Goal: Transaction & Acquisition: Purchase product/service

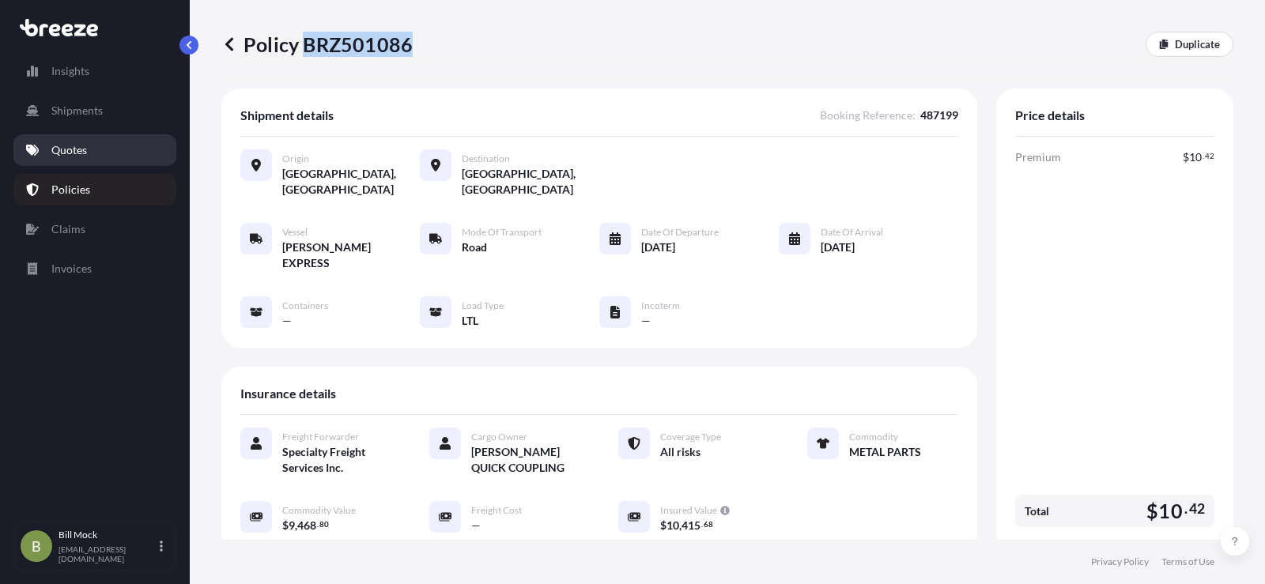
click at [60, 148] on p "Quotes" at bounding box center [69, 150] width 36 height 16
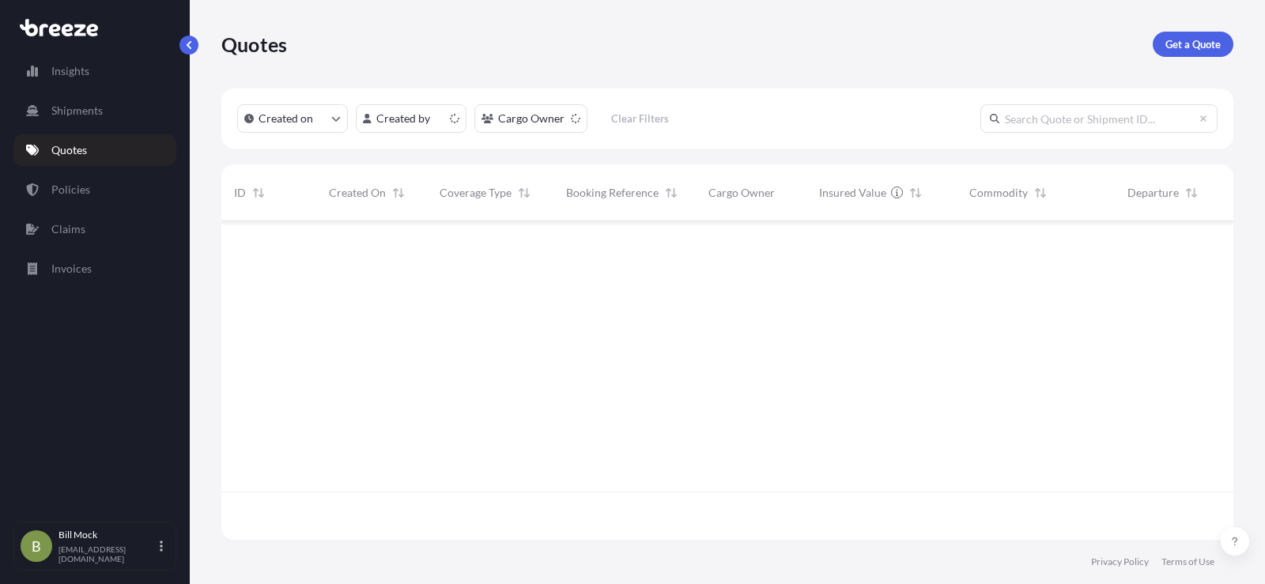
scroll to position [316, 1000]
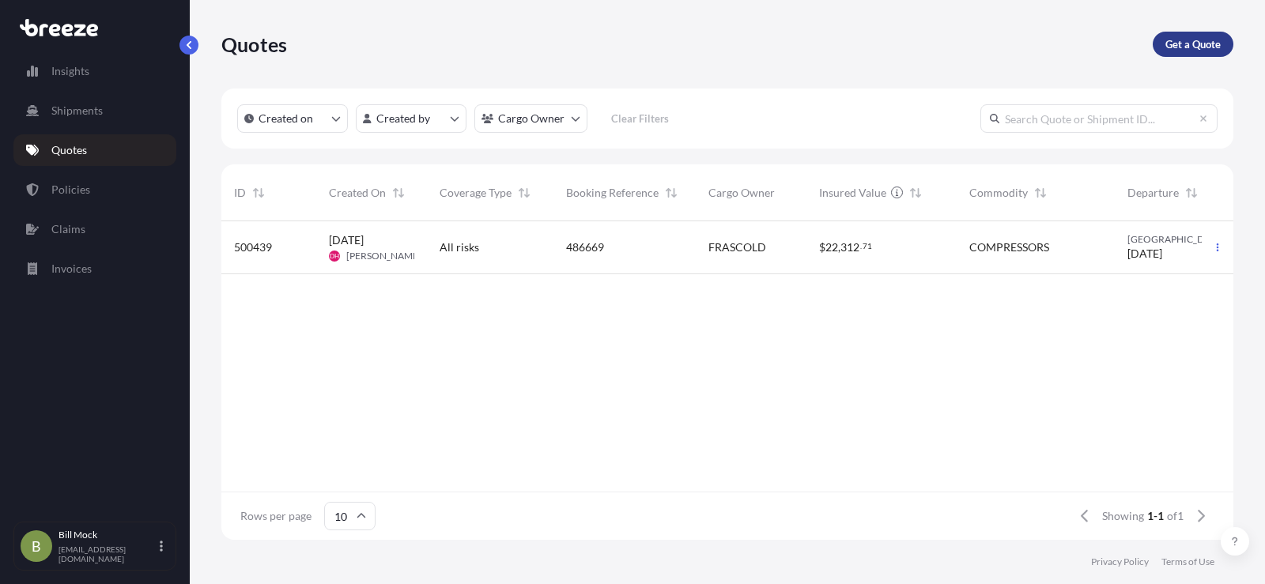
click at [1188, 37] on p "Get a Quote" at bounding box center [1193, 44] width 55 height 16
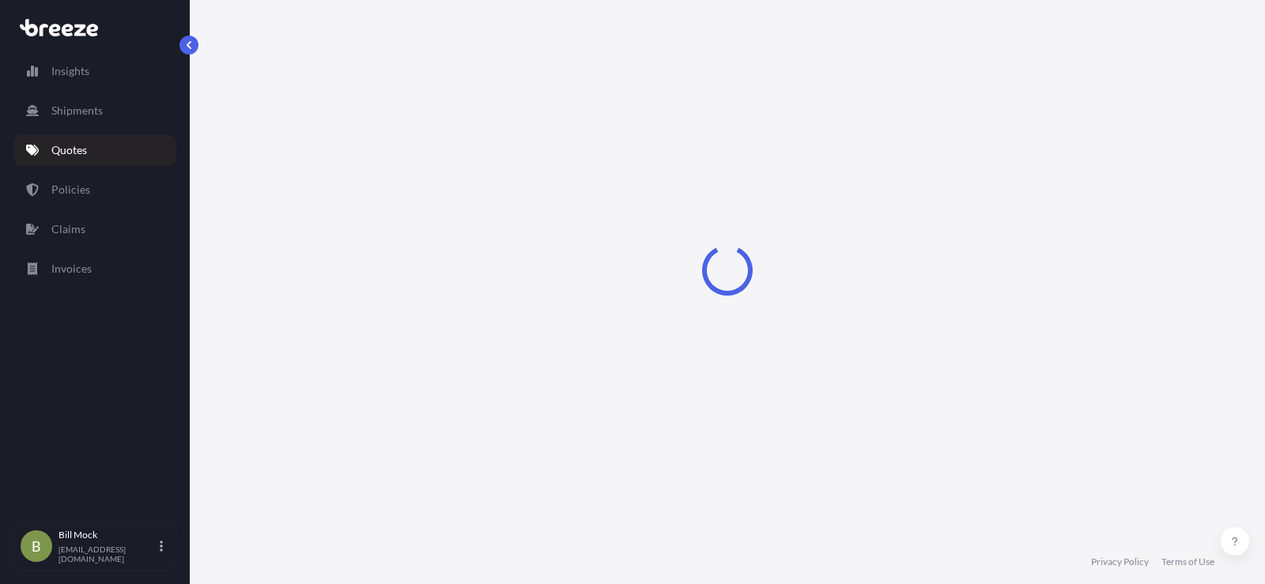
select select "Sea"
select select "1"
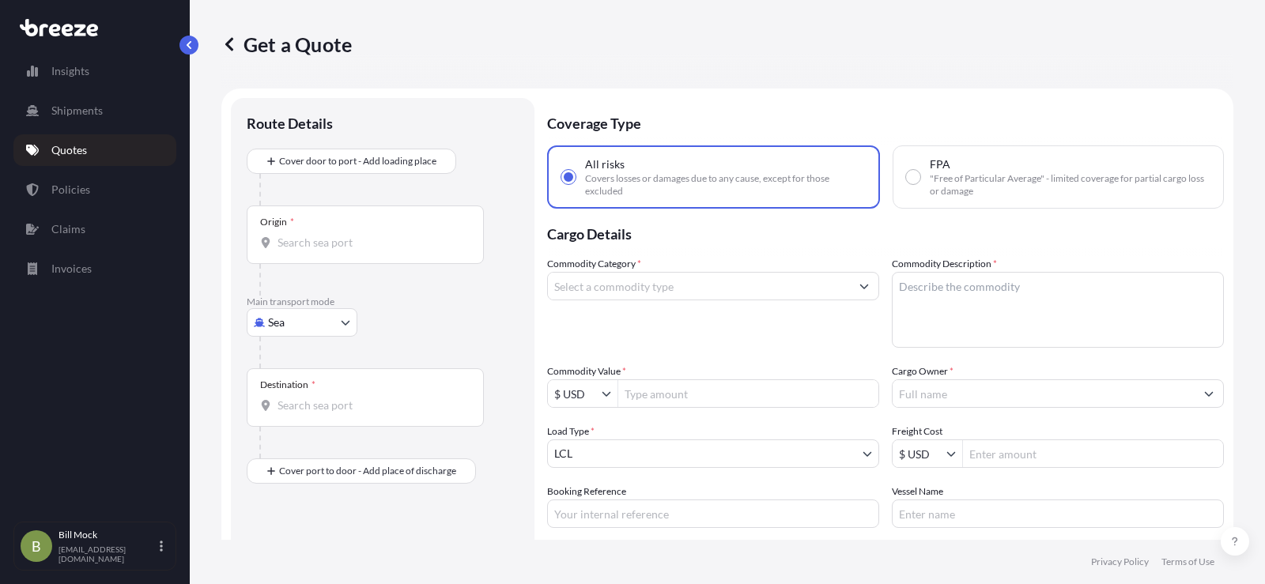
scroll to position [25, 0]
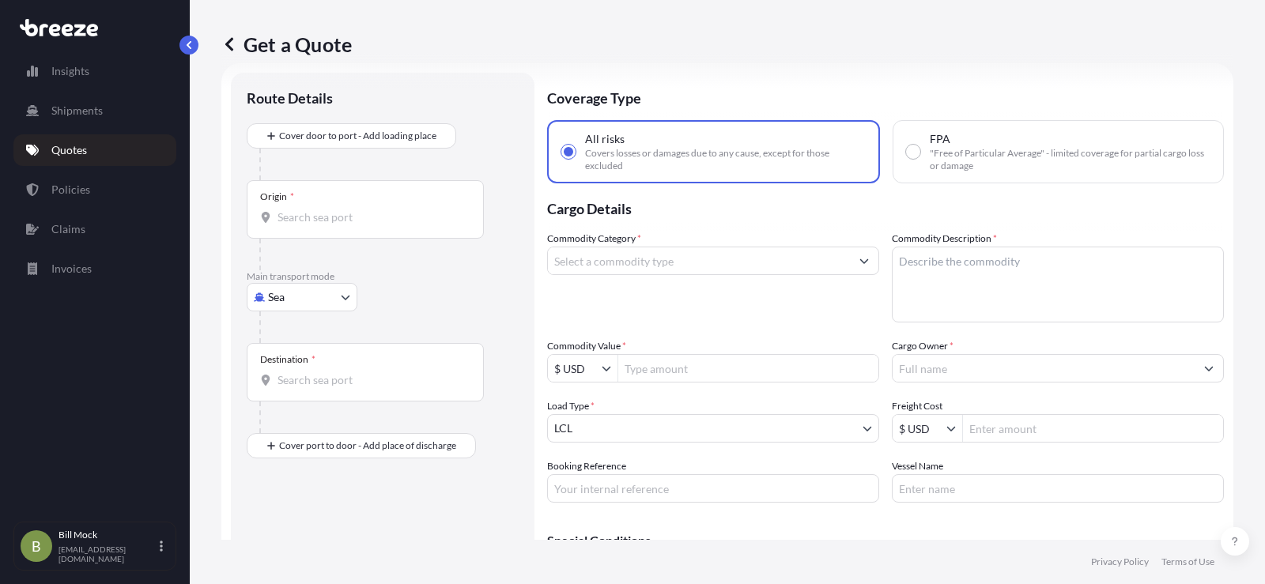
click at [290, 294] on body "Insights Shipments Quotes Policies Claims Invoices B Bill Mock bmock@specialty-…" at bounding box center [632, 292] width 1265 height 584
click at [290, 388] on span "Road" at bounding box center [289, 395] width 25 height 16
select select "Road"
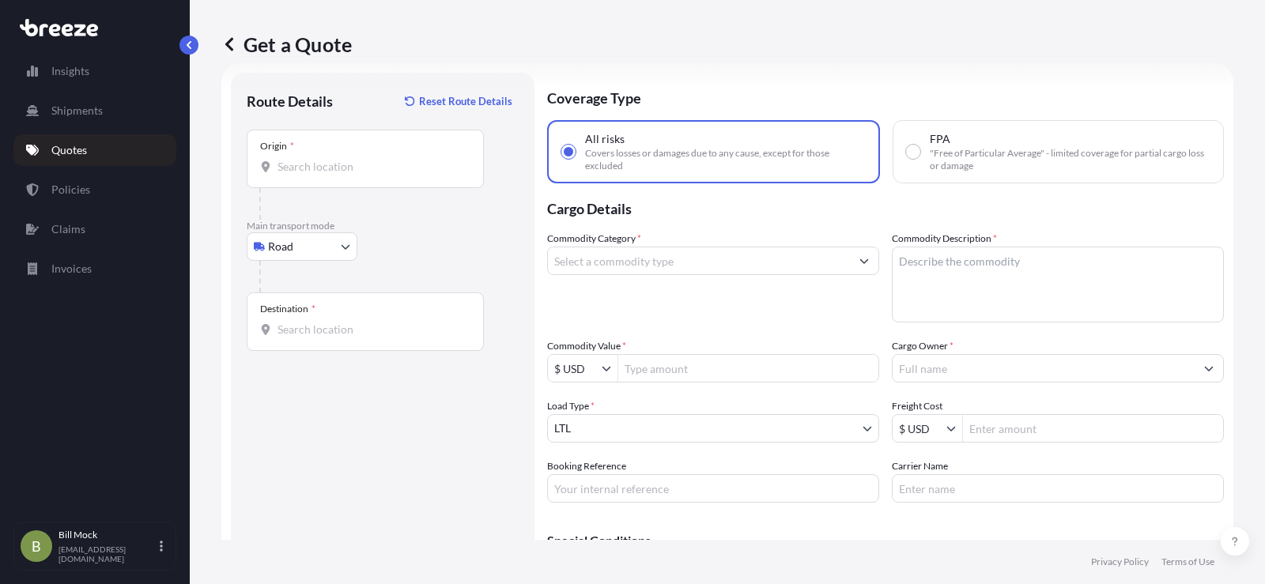
click at [300, 178] on div "Origin *" at bounding box center [365, 159] width 237 height 59
click at [300, 175] on input "Origin *" at bounding box center [371, 167] width 187 height 16
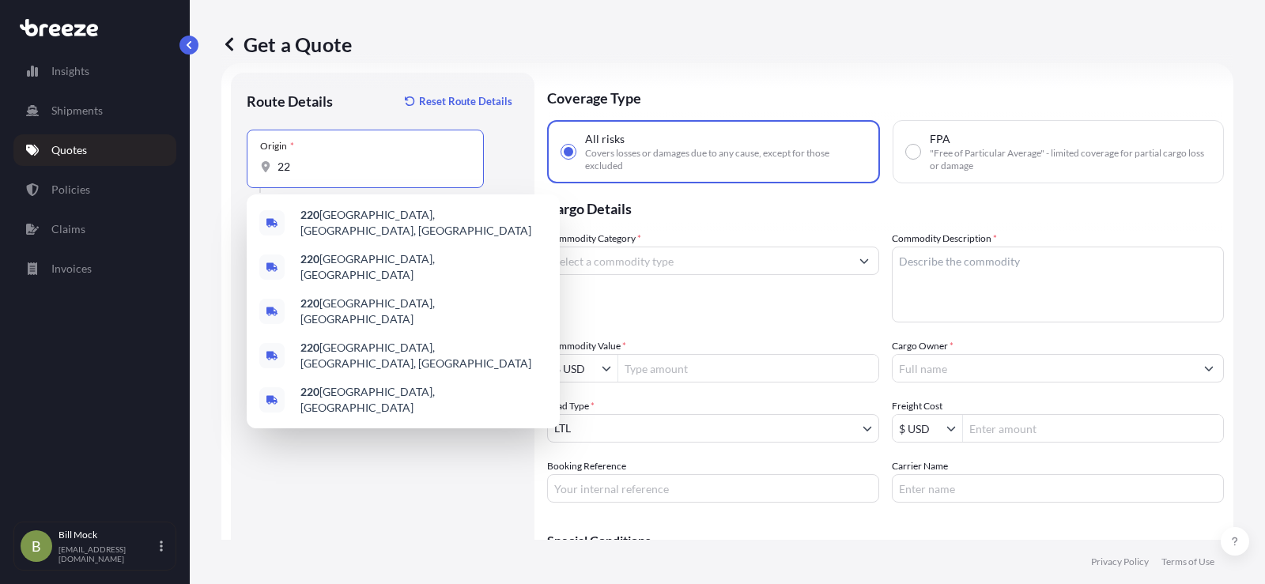
type input "2"
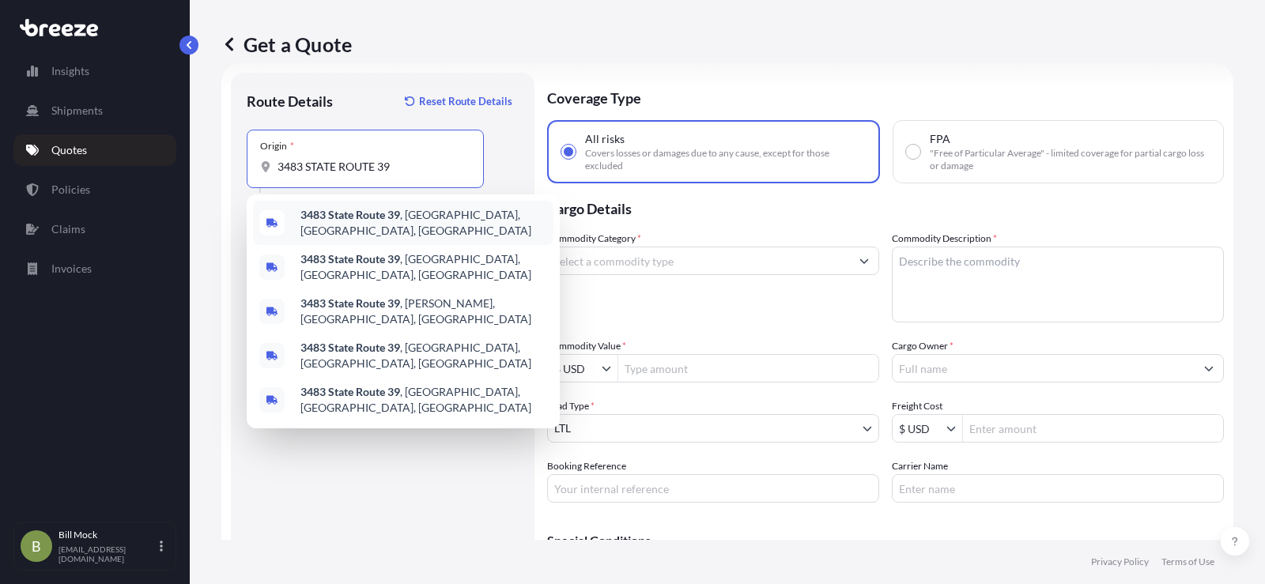
click at [366, 229] on div "[STREET_ADDRESS]" at bounding box center [403, 223] width 300 height 44
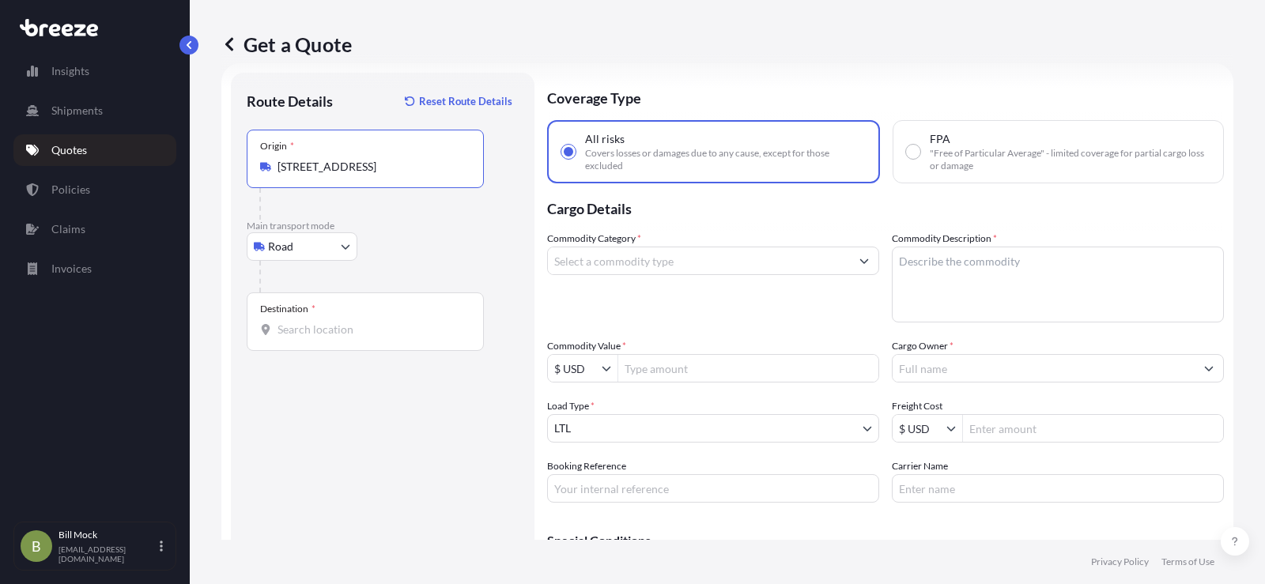
type input "[STREET_ADDRESS]"
click at [323, 333] on input "Destination *" at bounding box center [371, 330] width 187 height 16
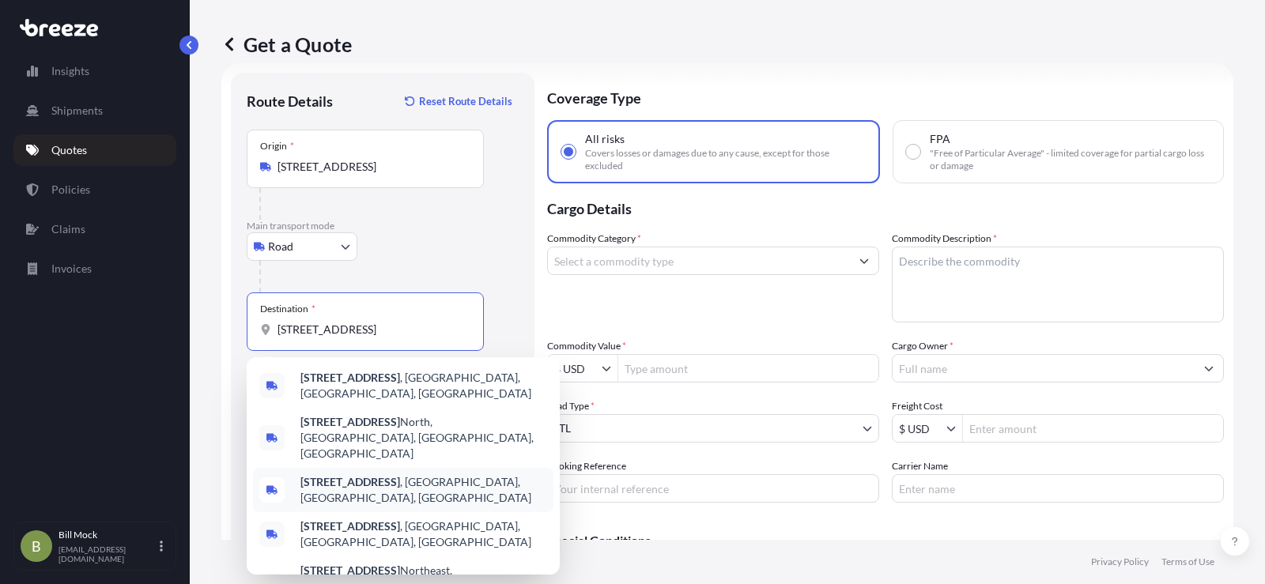
click at [389, 475] on b "[STREET_ADDRESS]" at bounding box center [350, 481] width 100 height 13
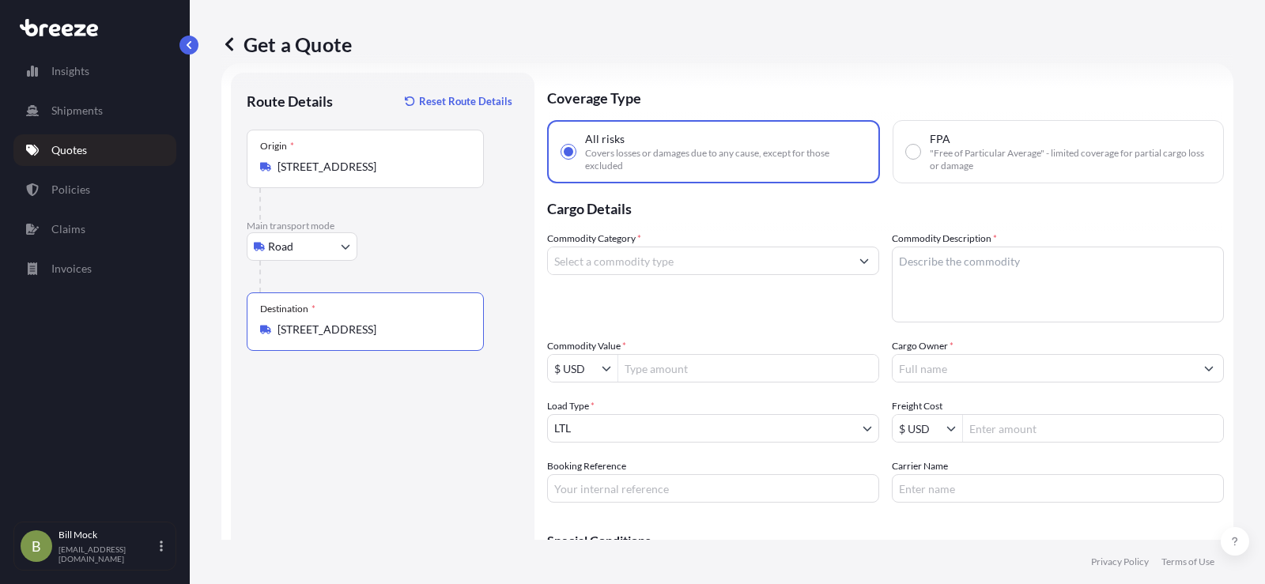
type input "[STREET_ADDRESS]"
click at [652, 369] on input "Commodity Value *" at bounding box center [748, 368] width 260 height 28
type input "1,822.51"
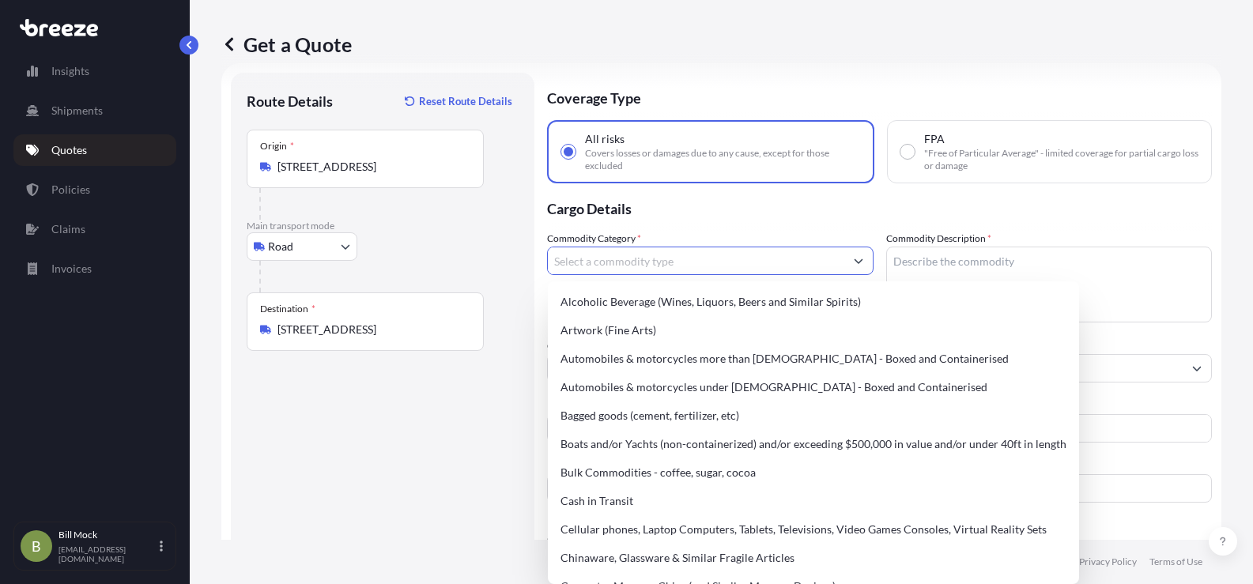
click at [640, 267] on input "Commodity Category *" at bounding box center [696, 261] width 297 height 28
type input "O"
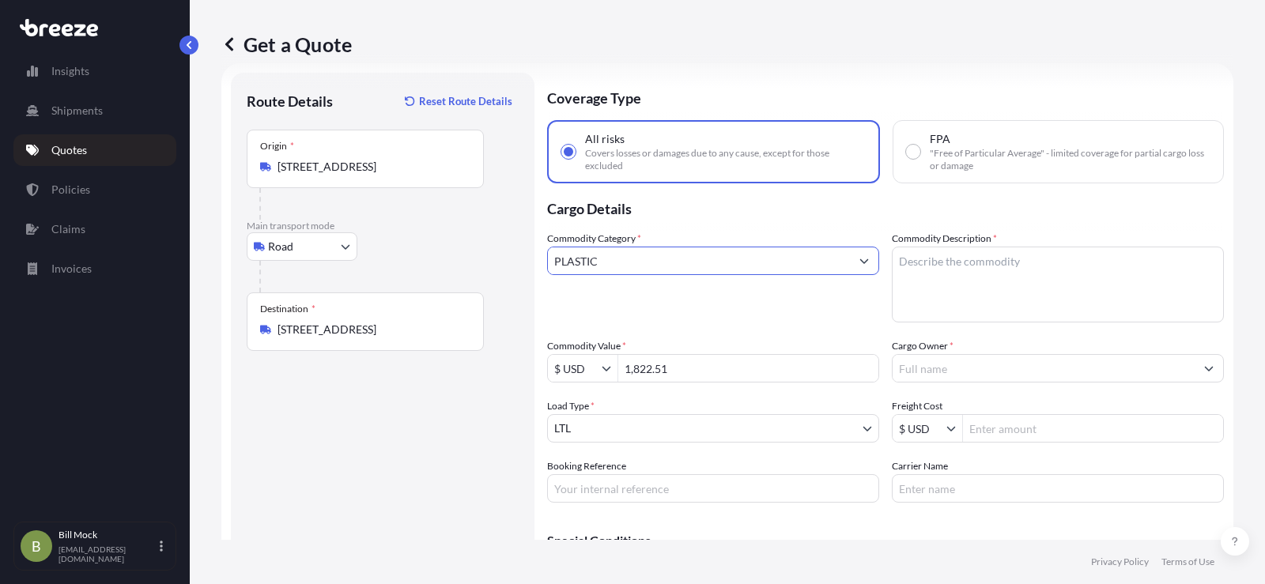
click at [640, 264] on input "PLASTIC" at bounding box center [699, 261] width 302 height 28
type input "P"
type input "PLASTIC"
click at [644, 260] on input "PLASTIC" at bounding box center [699, 261] width 302 height 28
drag, startPoint x: 605, startPoint y: 259, endPoint x: 504, endPoint y: 272, distance: 102.0
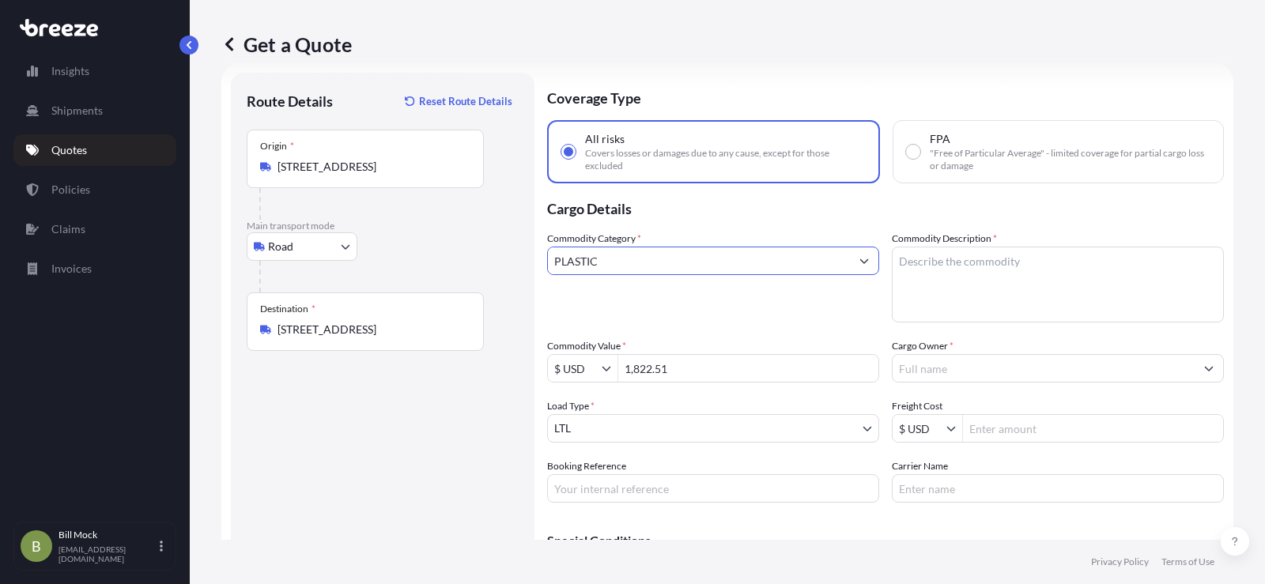
click at [504, 272] on form "Route Details Reset Route Details Place of loading Road Road Rail Origin * 3483…" at bounding box center [727, 343] width 1012 height 561
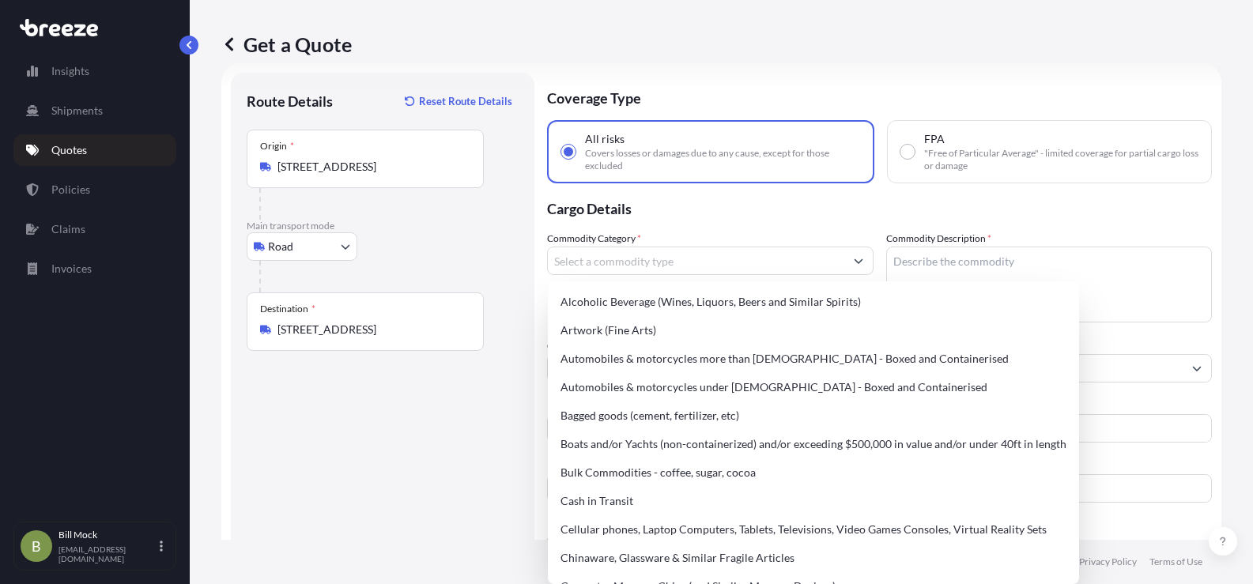
click at [74, 152] on p "Quotes" at bounding box center [69, 150] width 36 height 16
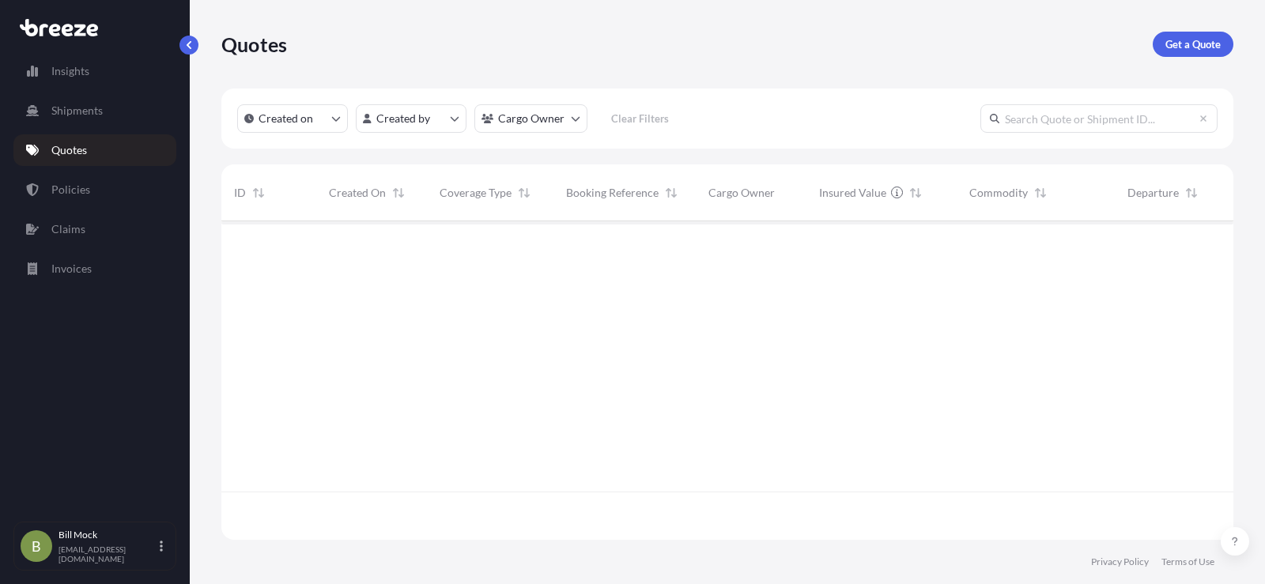
scroll to position [316, 1000]
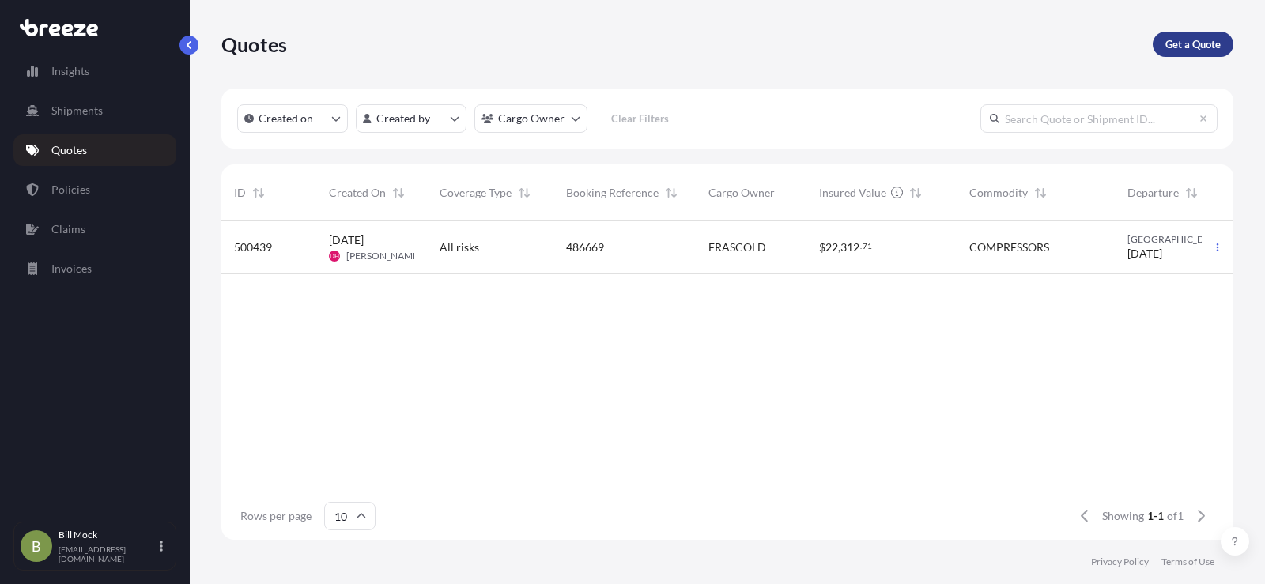
click at [1202, 37] on p "Get a Quote" at bounding box center [1193, 44] width 55 height 16
select select "Sea"
select select "1"
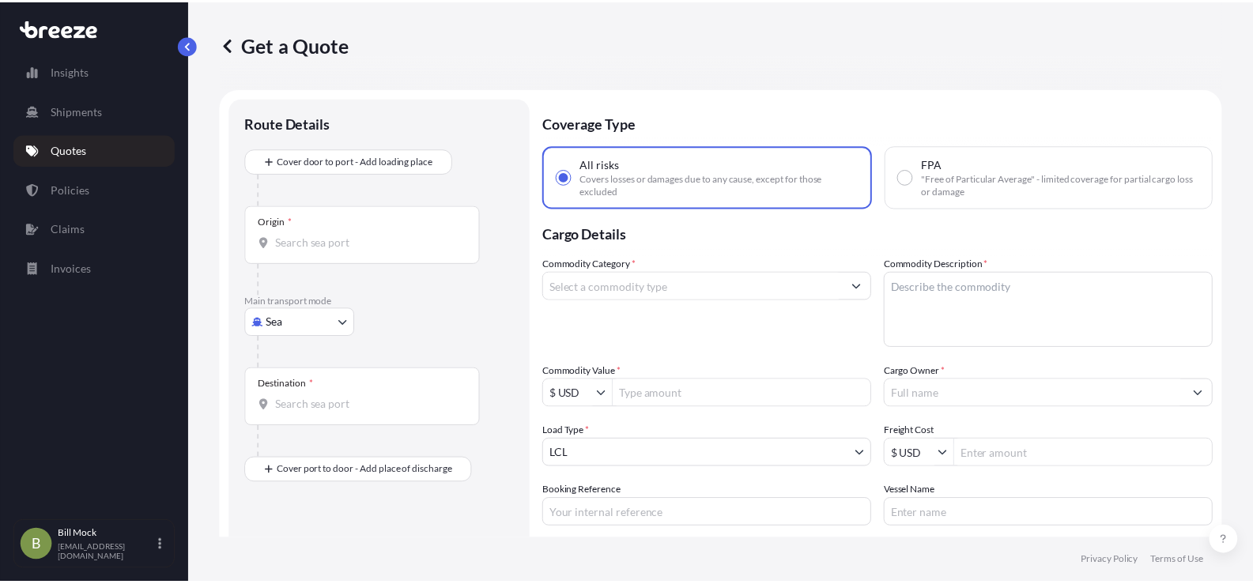
scroll to position [25, 0]
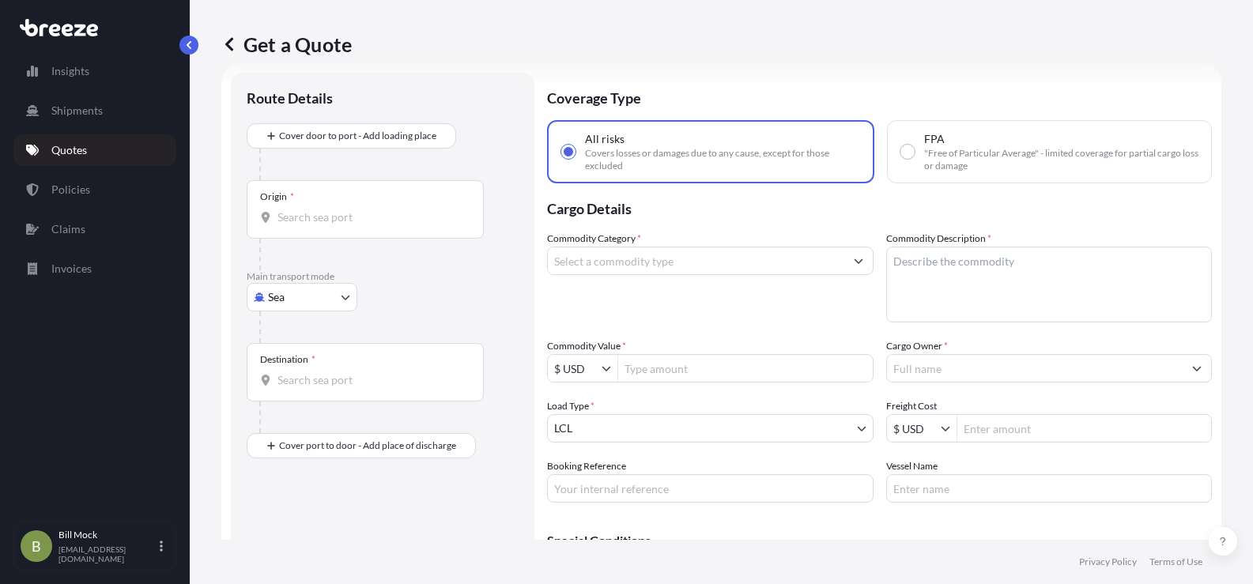
click at [569, 266] on input "Commodity Category *" at bounding box center [696, 261] width 297 height 28
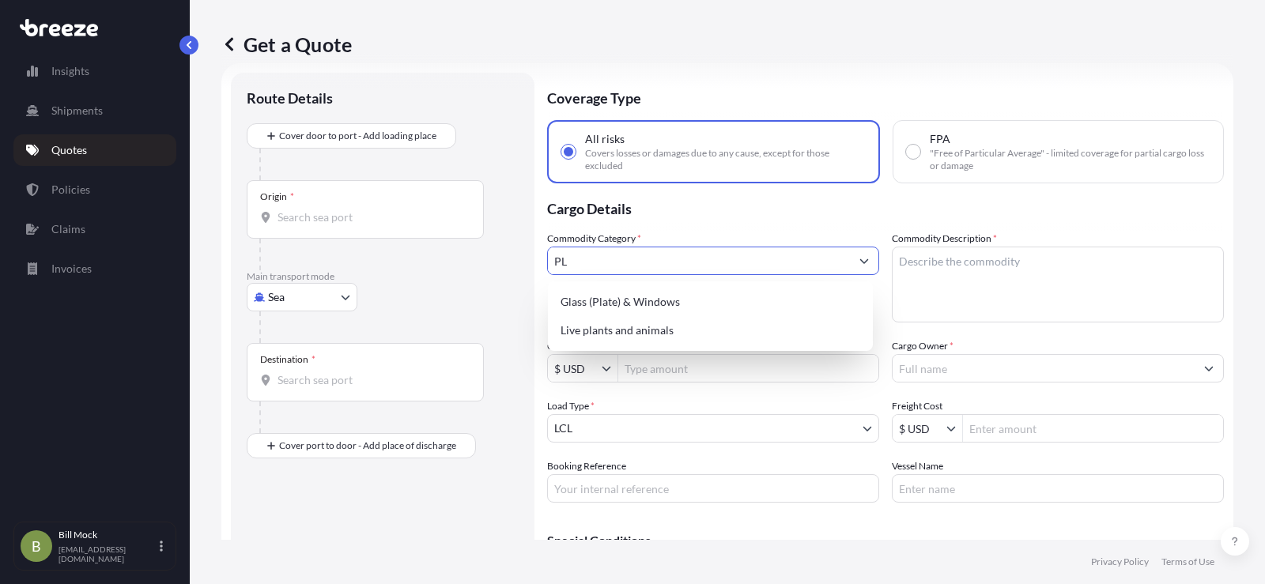
type input "P"
click at [606, 295] on div "New General Merchandise" at bounding box center [710, 302] width 312 height 28
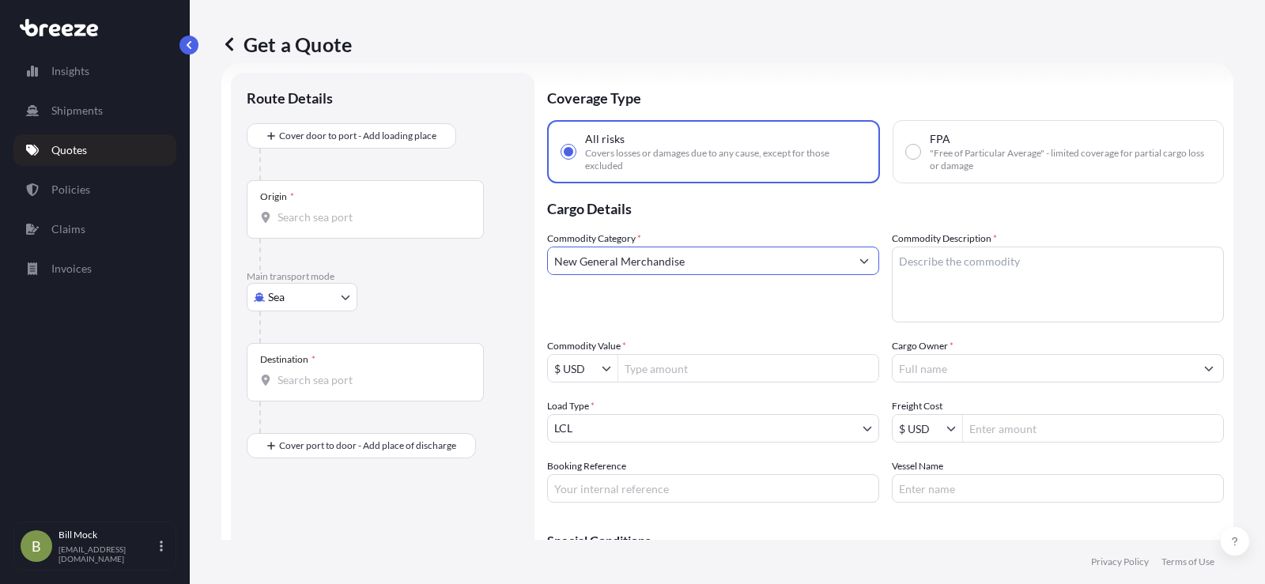
type input "New General Merchandise"
click at [942, 268] on textarea "Commodity Description *" at bounding box center [1058, 285] width 332 height 76
type textarea "FIXTURES"
click at [306, 301] on body "Insights Shipments Quotes Policies Claims Invoices B Bill Mock bmock@specialty-…" at bounding box center [632, 292] width 1265 height 584
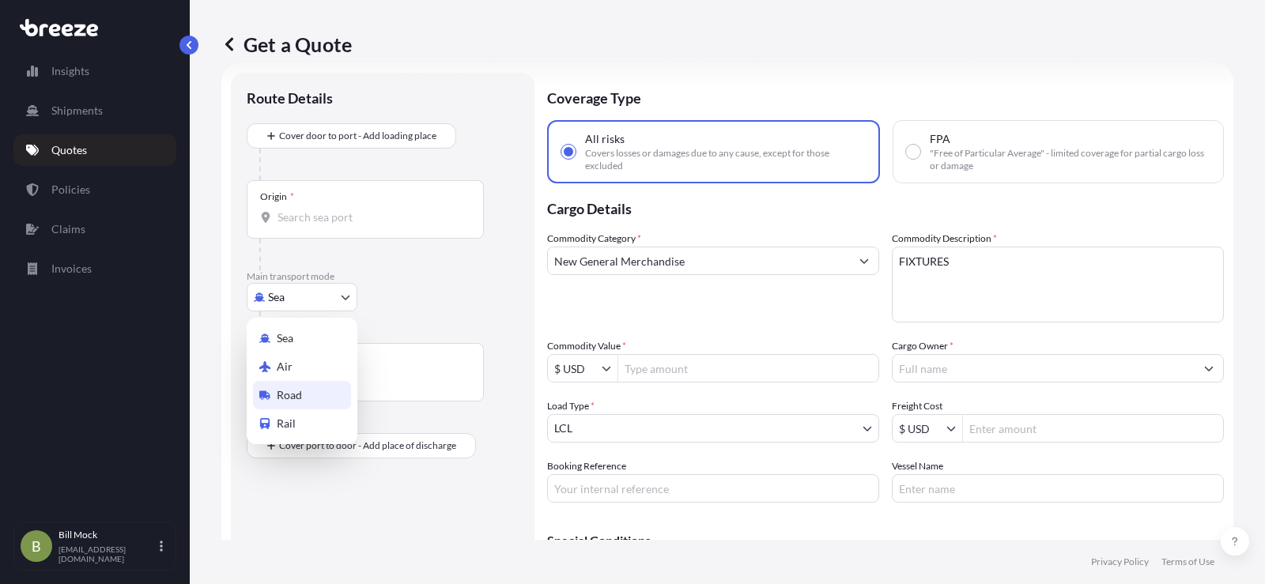
click at [308, 391] on div "Road" at bounding box center [302, 395] width 98 height 28
select select "Road"
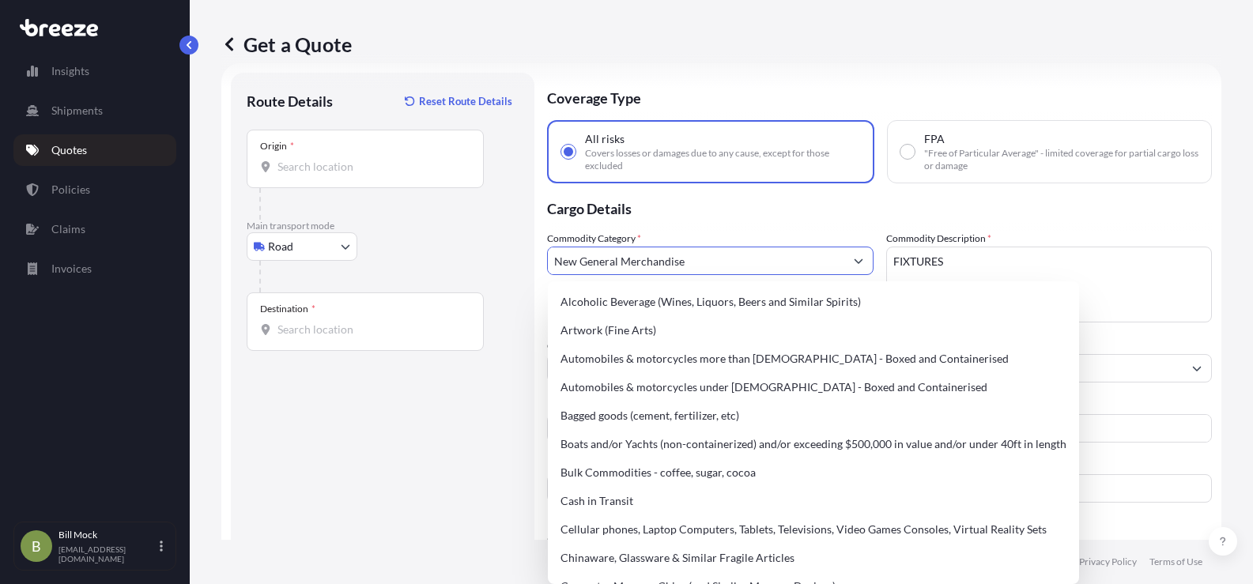
click at [626, 254] on input "New General Merchandise" at bounding box center [696, 261] width 297 height 28
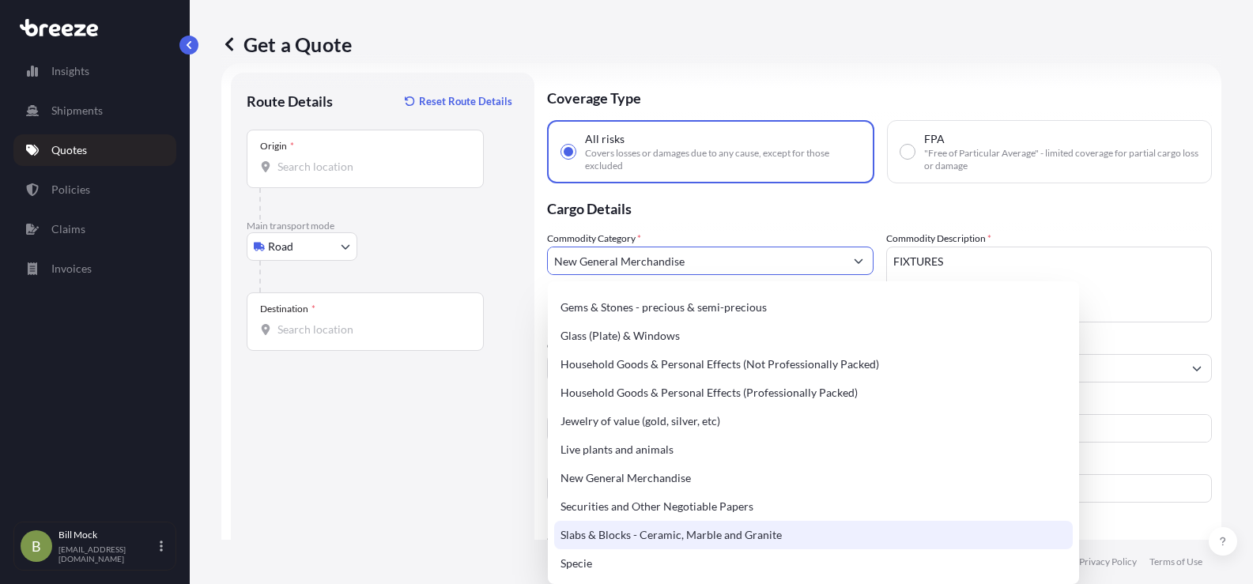
scroll to position [506, 0]
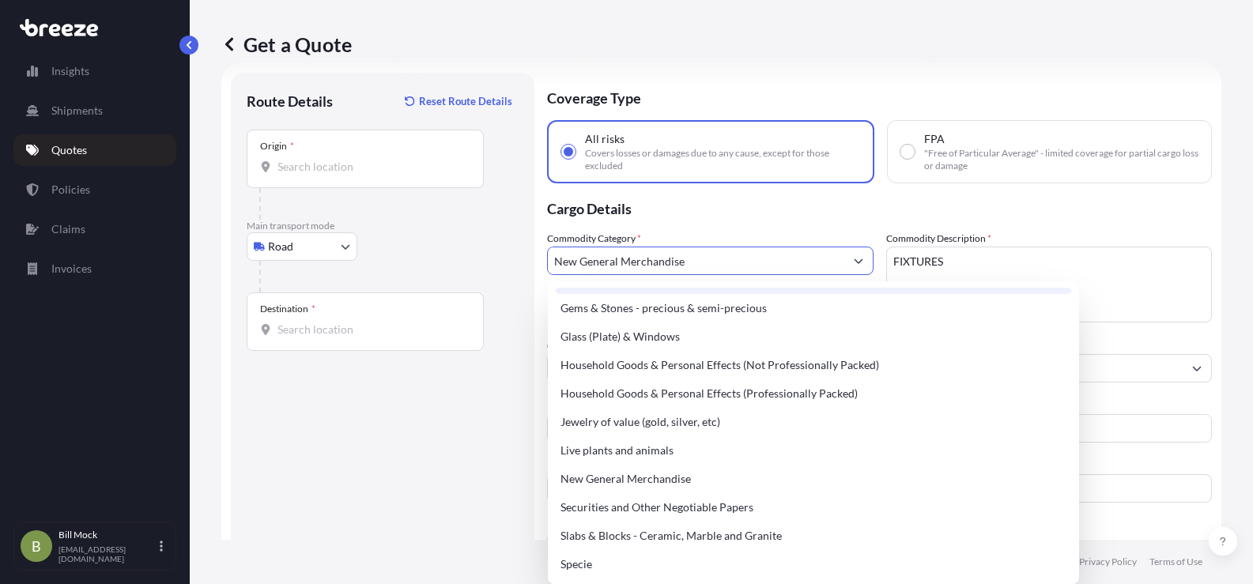
drag, startPoint x: 689, startPoint y: 264, endPoint x: 453, endPoint y: 240, distance: 236.8
click at [453, 242] on form "Route Details Reset Route Details Place of loading Road Road Rail Origin * Main…" at bounding box center [721, 343] width 1000 height 561
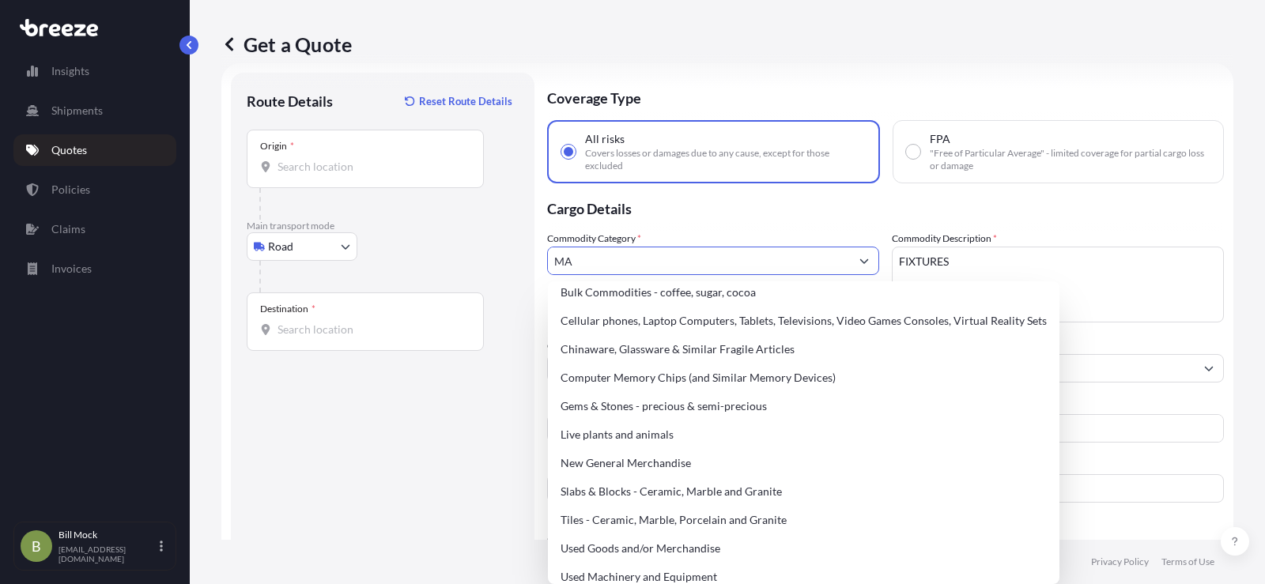
scroll to position [0, 0]
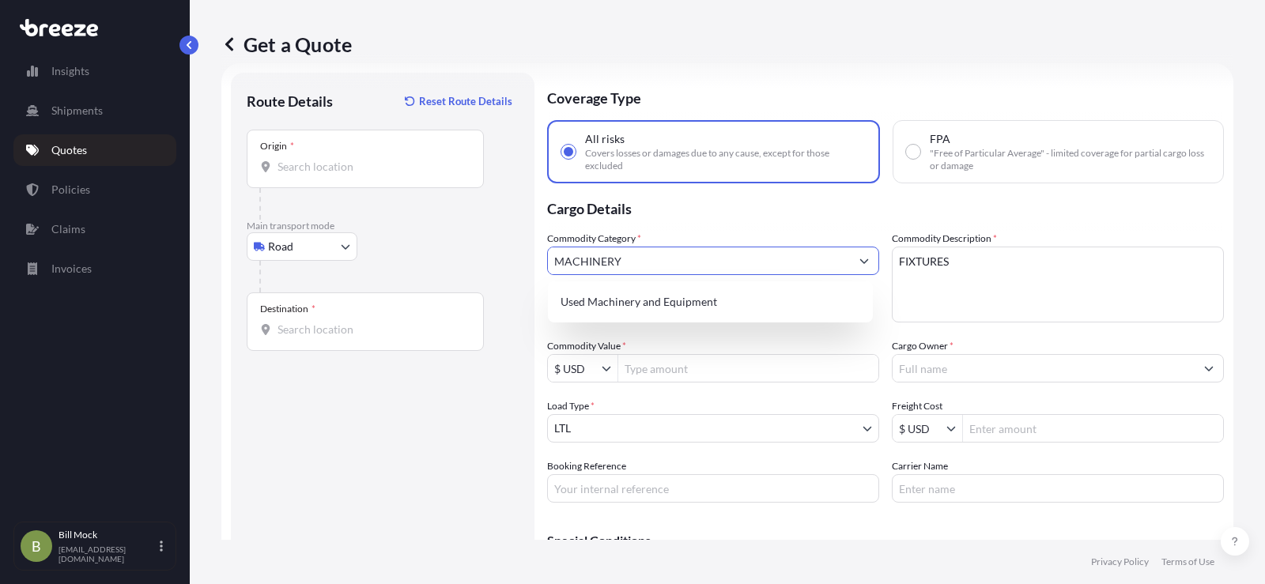
type input "MACHINERY"
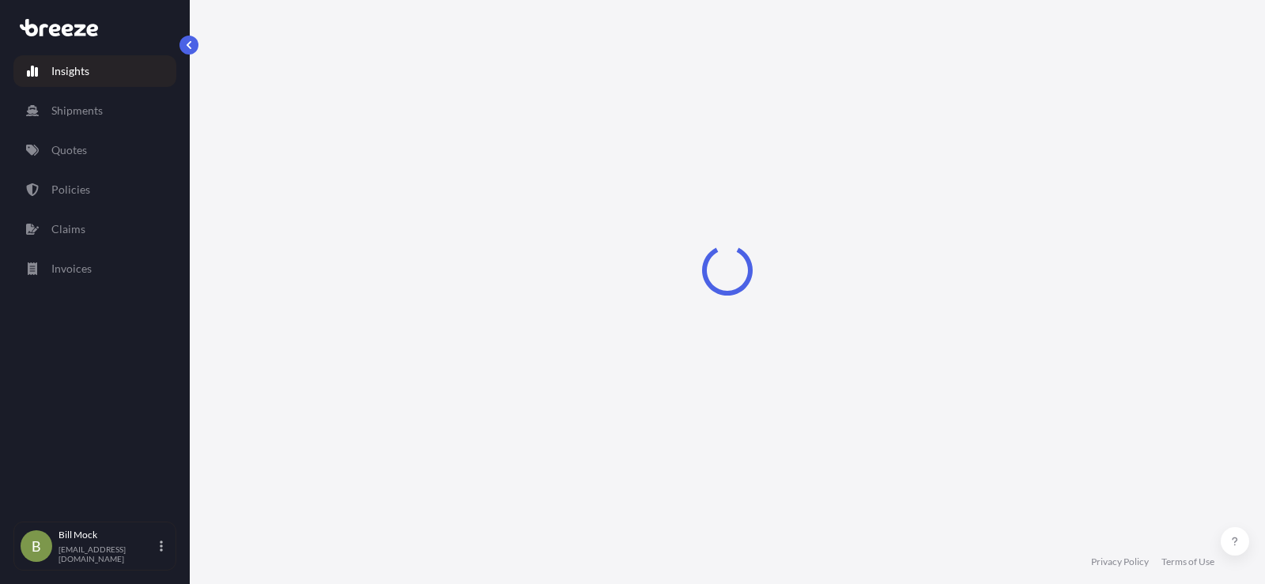
select select "2025"
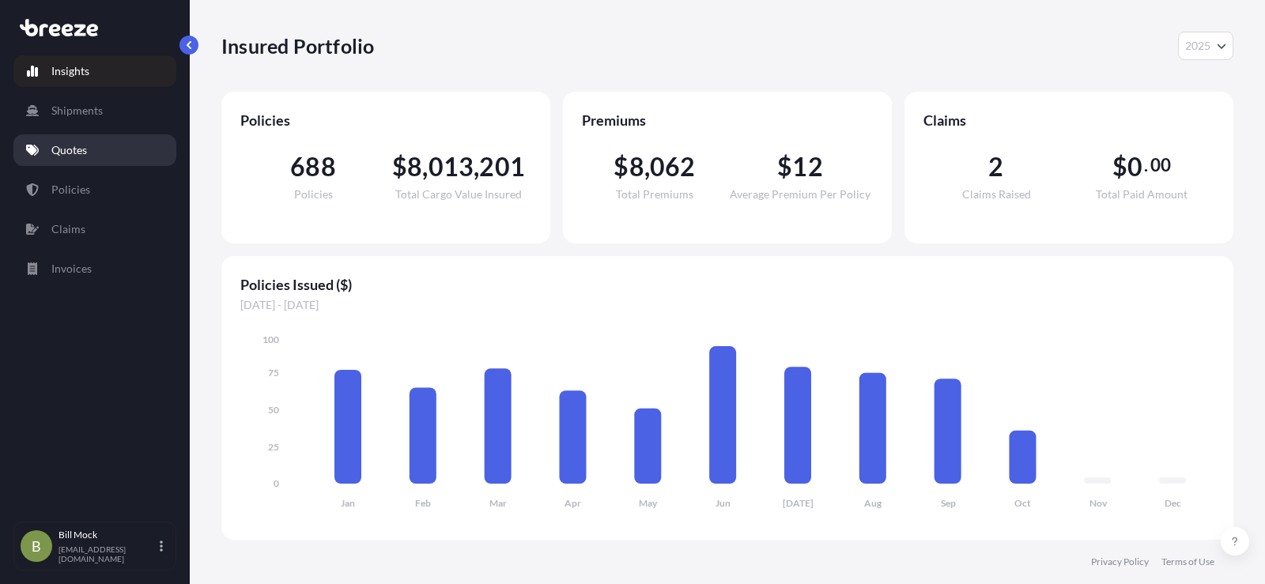
click at [90, 150] on link "Quotes" at bounding box center [94, 150] width 163 height 32
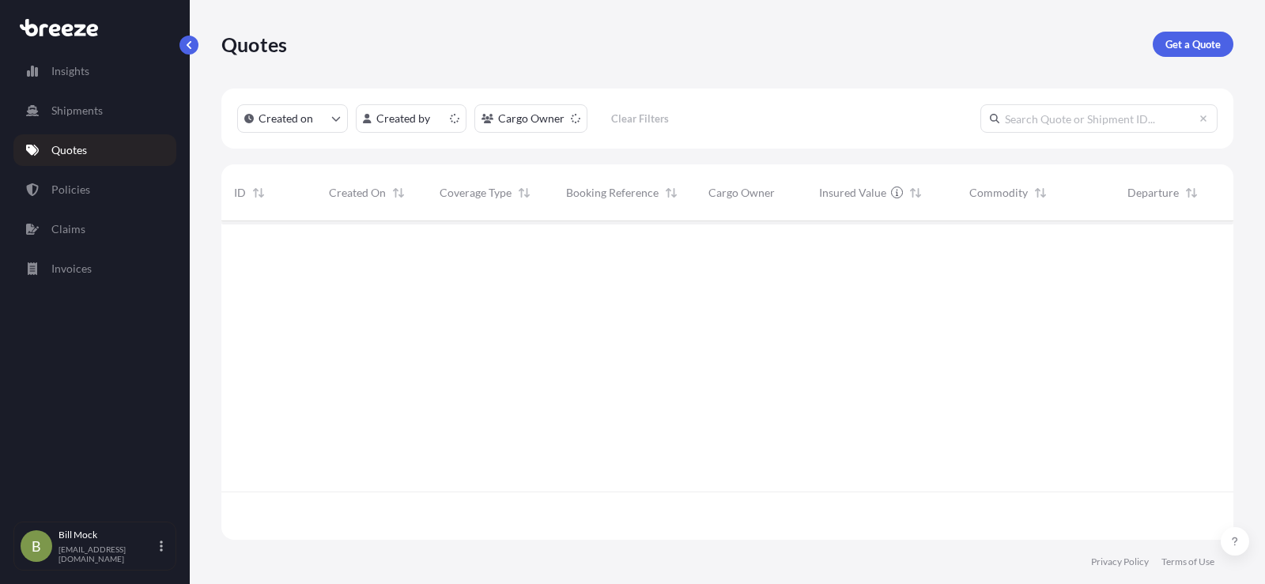
scroll to position [316, 1000]
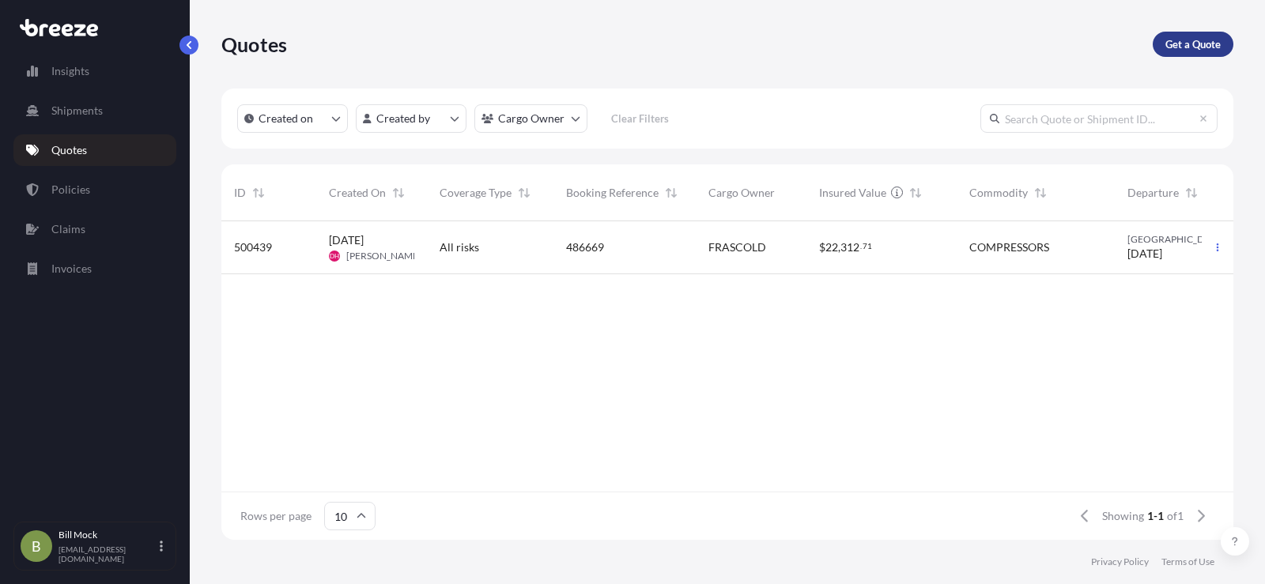
click at [1187, 50] on p "Get a Quote" at bounding box center [1193, 44] width 55 height 16
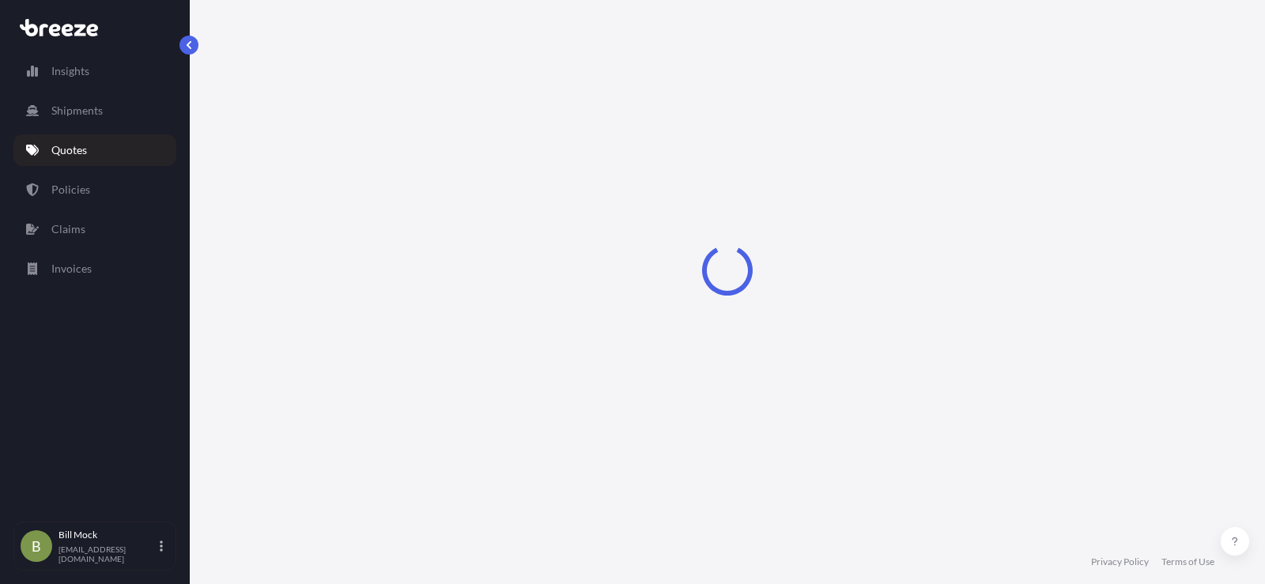
select select "Sea"
select select "1"
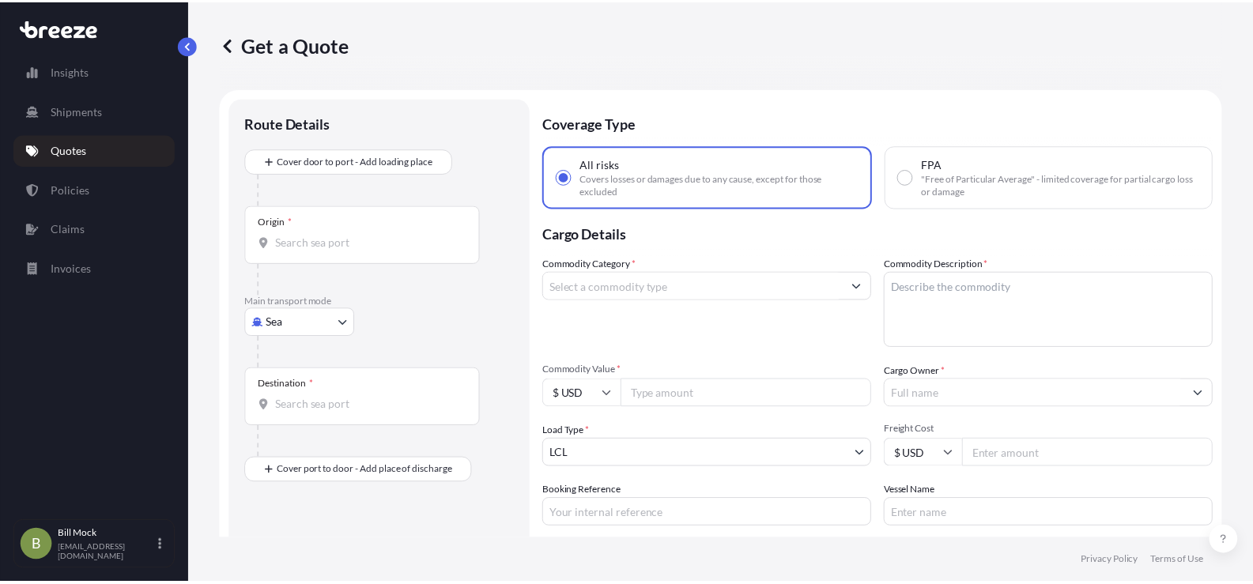
scroll to position [25, 0]
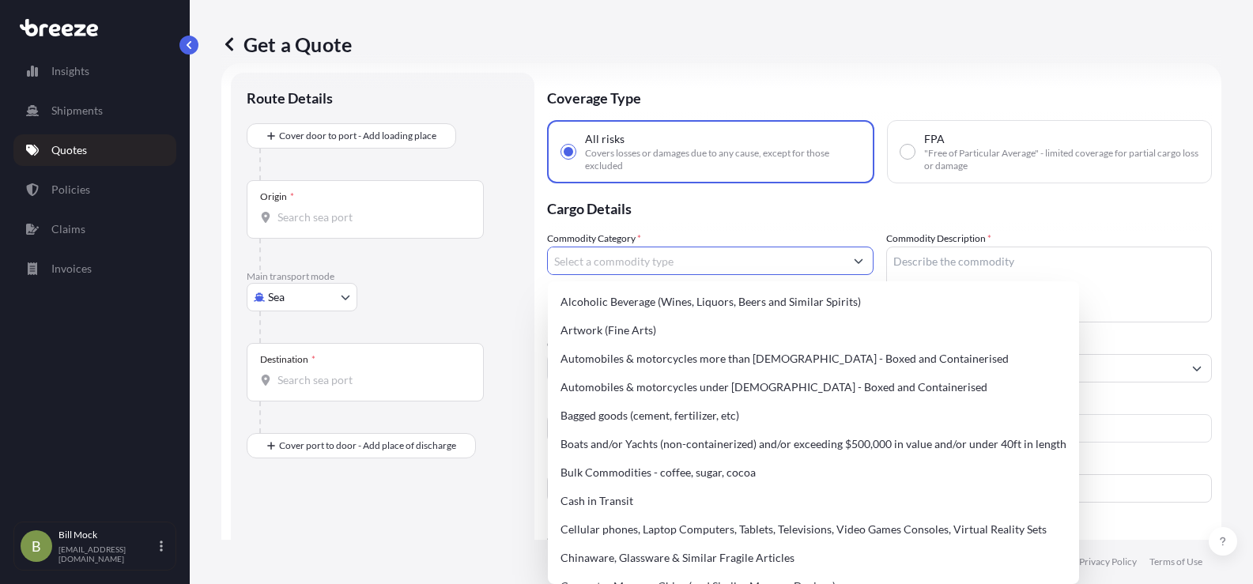
click at [605, 256] on input "Commodity Category *" at bounding box center [696, 261] width 297 height 28
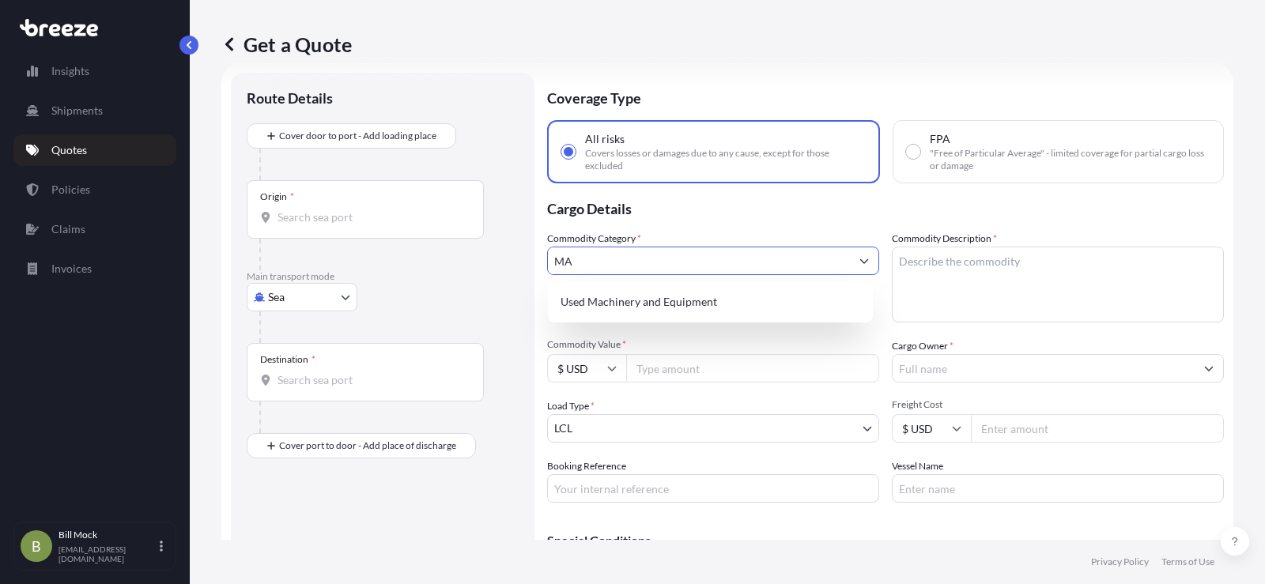
type input "M"
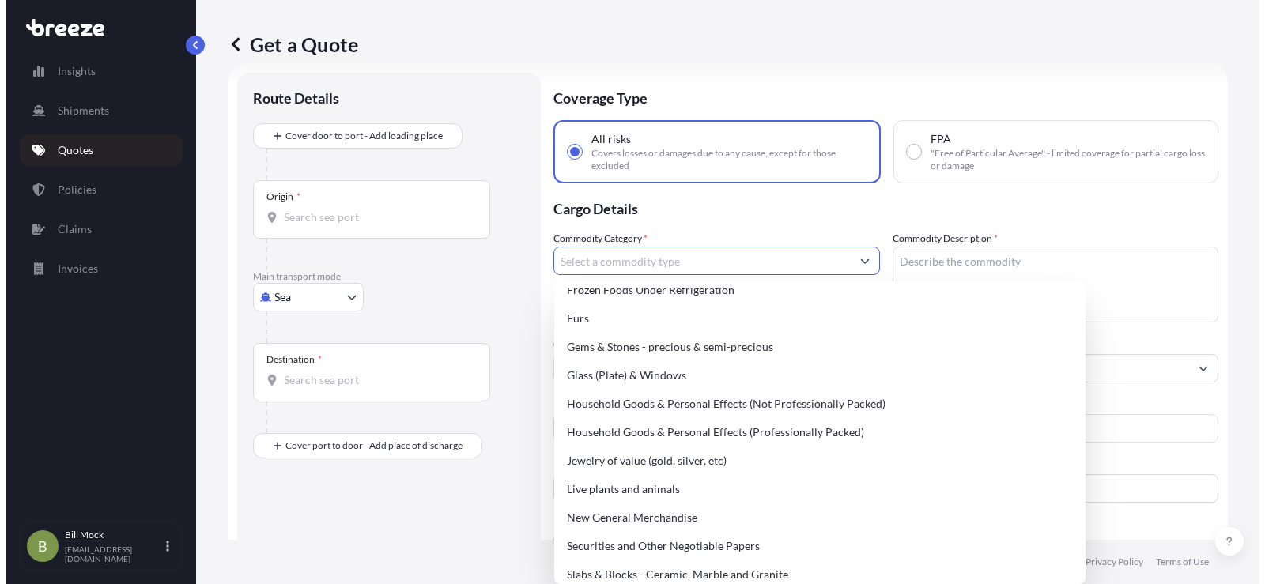
scroll to position [474, 0]
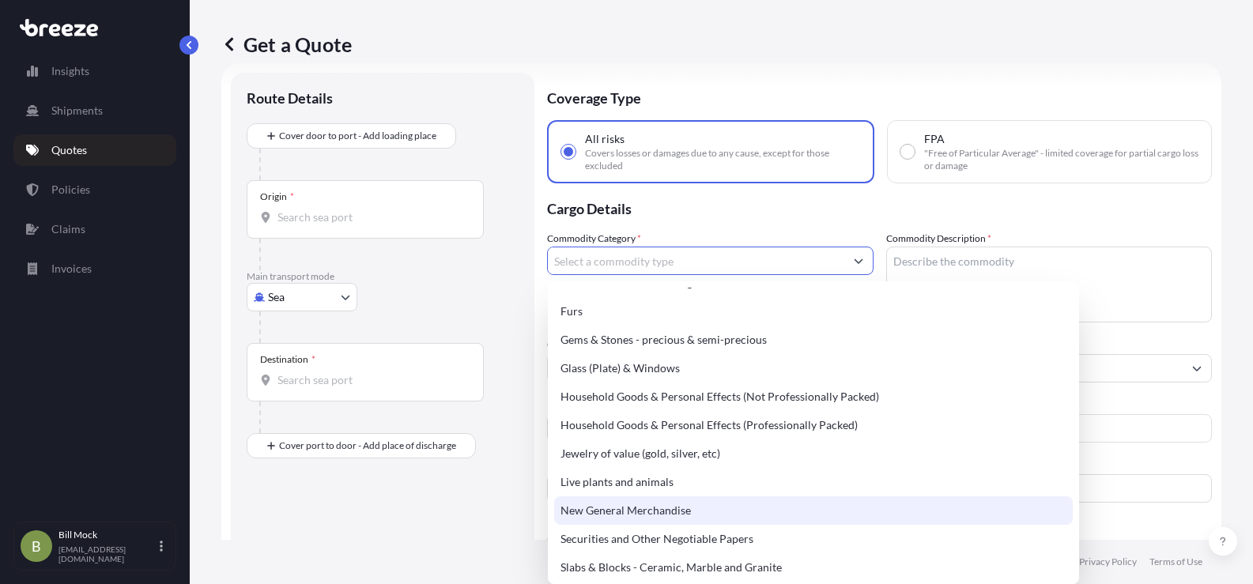
click at [647, 515] on div "New General Merchandise" at bounding box center [813, 511] width 519 height 28
type input "New General Merchandise"
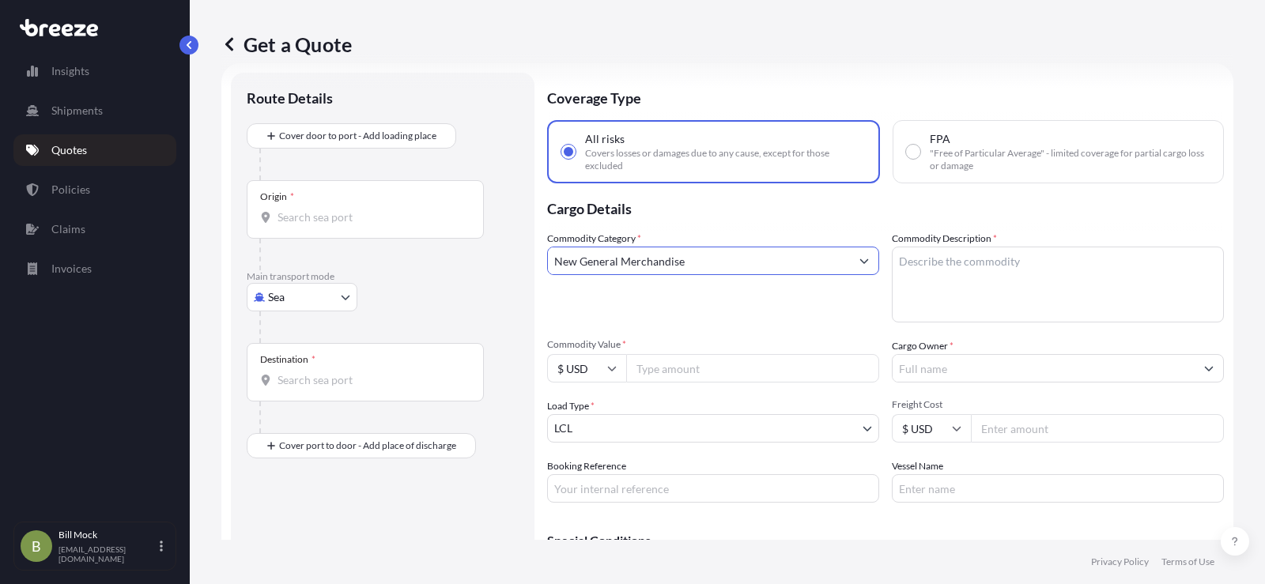
click at [289, 297] on body "Insights Shipments Quotes Policies Claims Invoices B [PERSON_NAME] [EMAIL_ADDRE…" at bounding box center [632, 292] width 1265 height 584
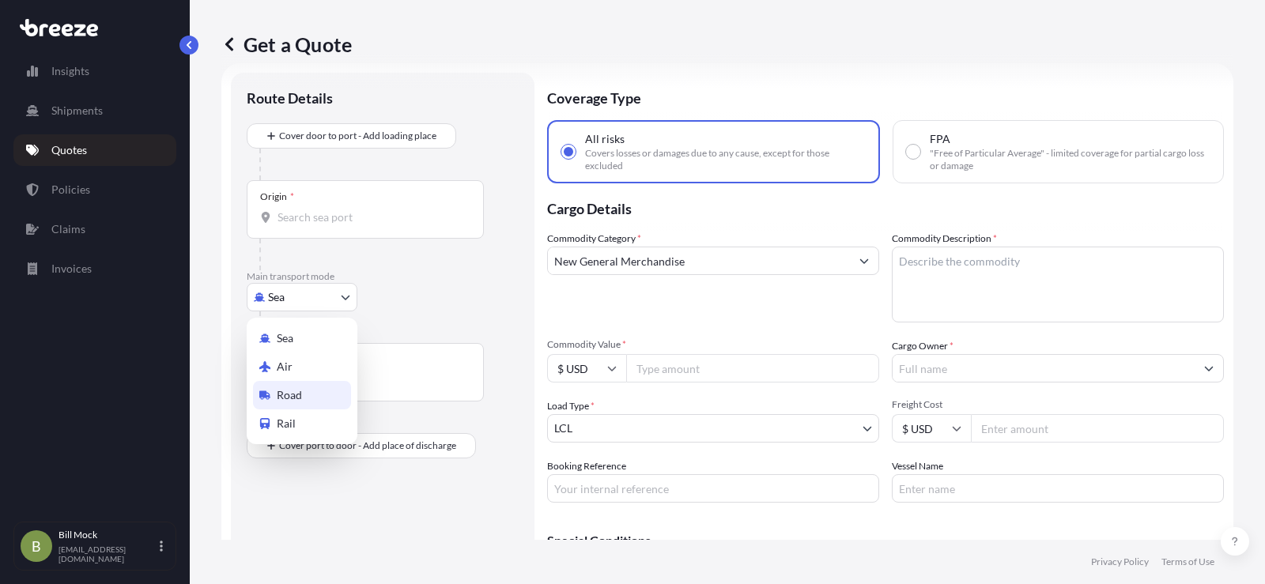
click at [306, 395] on div "Road" at bounding box center [302, 395] width 98 height 28
select select "Road"
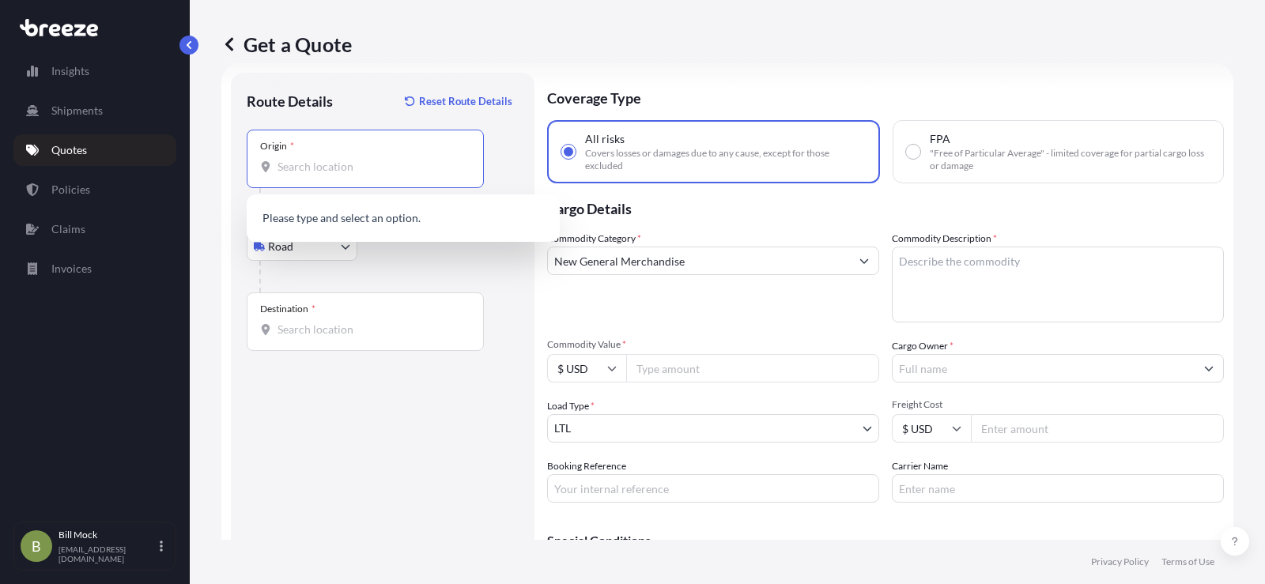
click at [298, 168] on input "Origin *" at bounding box center [371, 167] width 187 height 16
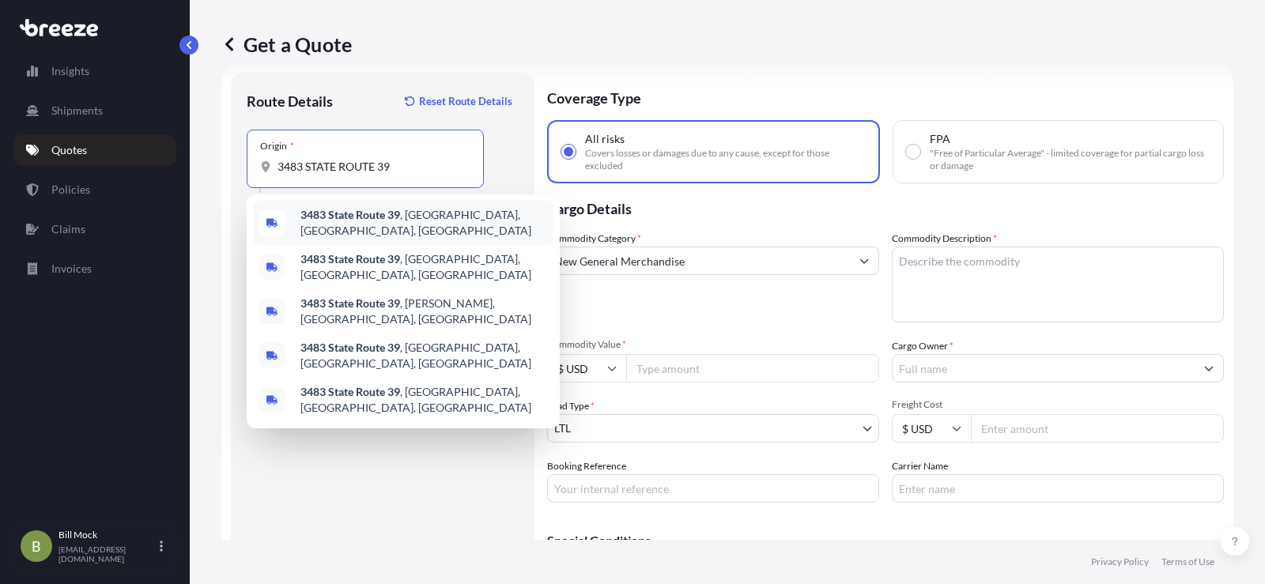
click at [441, 215] on span "[STREET_ADDRESS]" at bounding box center [423, 223] width 247 height 32
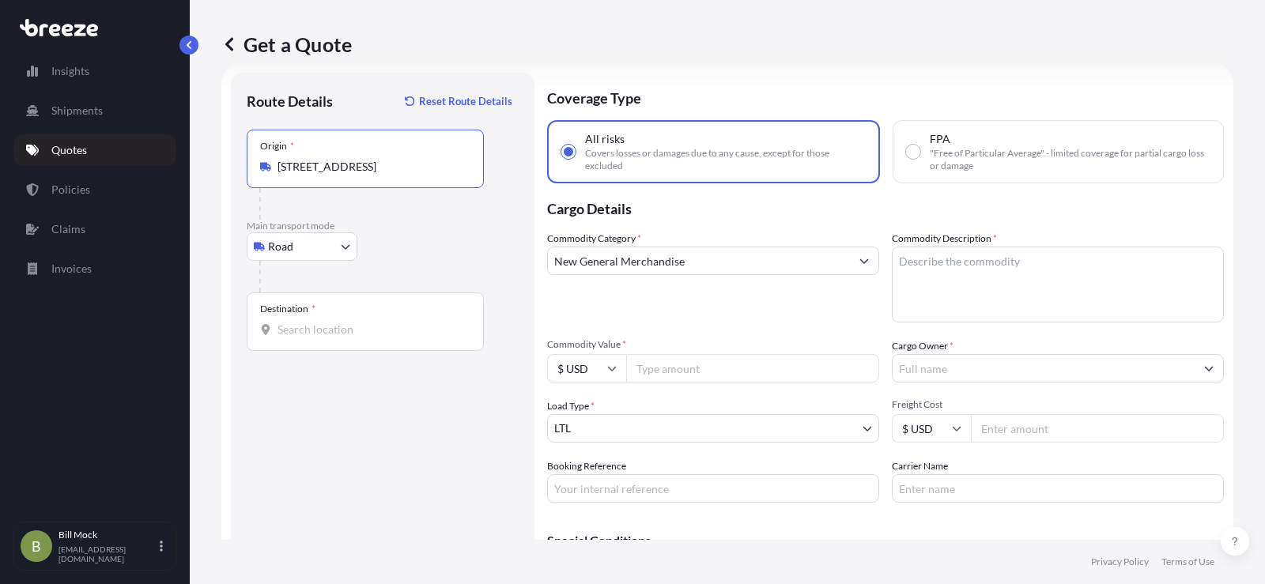
type input "[STREET_ADDRESS]"
click at [388, 342] on div "Destination *" at bounding box center [365, 322] width 237 height 59
click at [388, 338] on input "Destination *" at bounding box center [371, 330] width 187 height 16
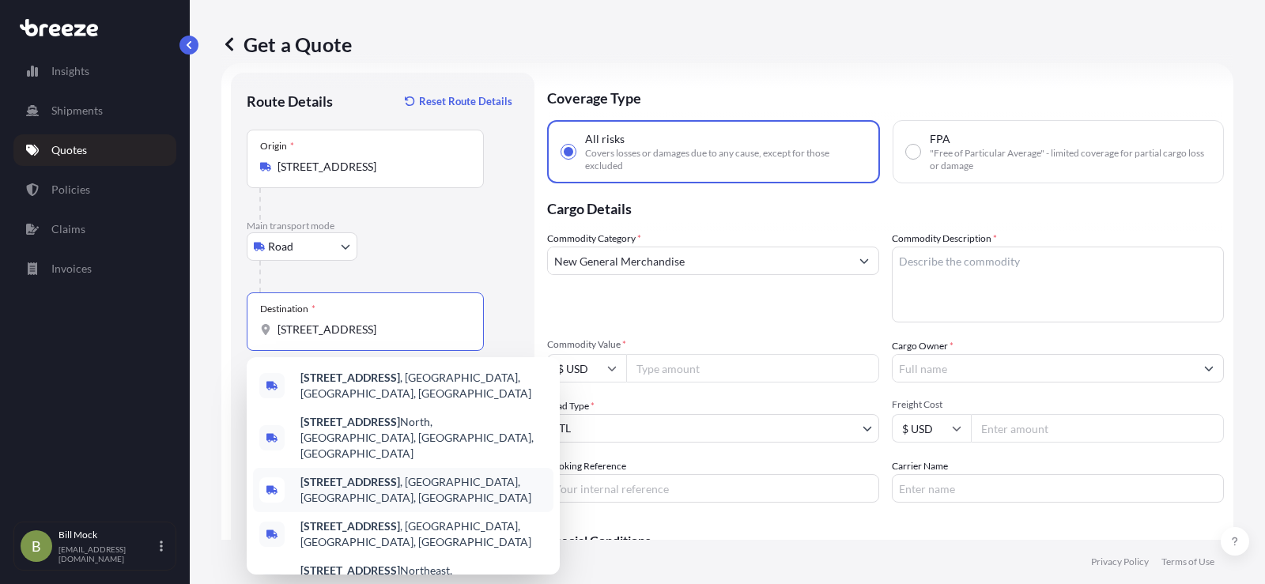
click at [413, 474] on span "[STREET_ADDRESS]" at bounding box center [423, 490] width 247 height 32
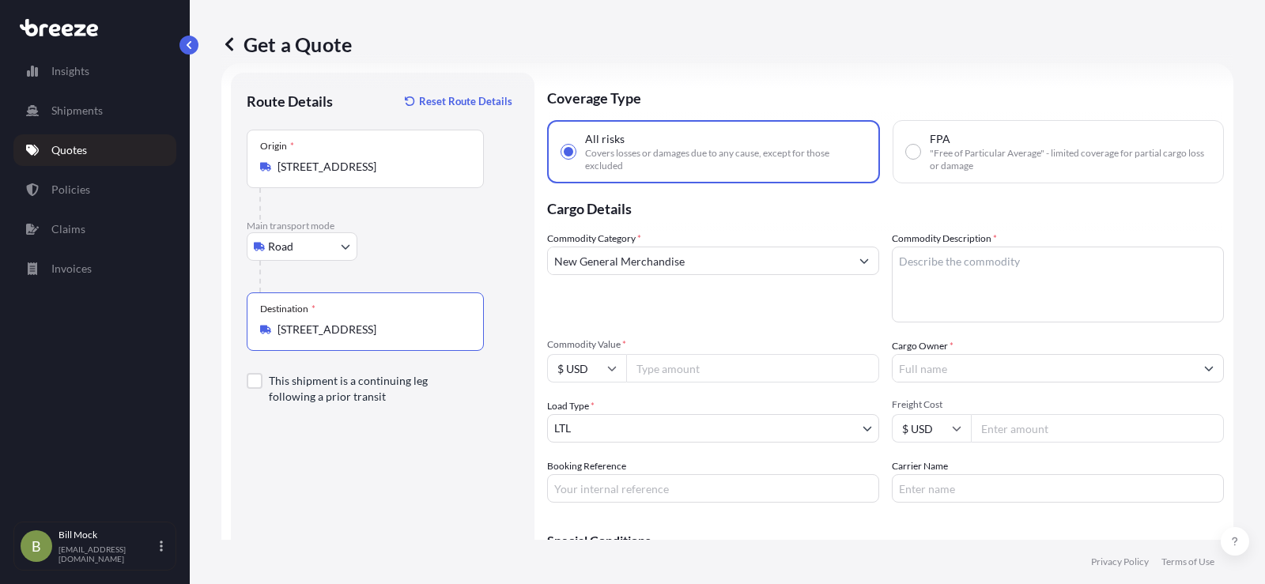
type input "[STREET_ADDRESS]"
click at [680, 376] on input "Commodity Value *" at bounding box center [752, 368] width 253 height 28
click at [912, 262] on textarea "Commodity Description *" at bounding box center [1058, 285] width 332 height 76
type textarea "F"
type textarea "STORE FIXTURES"
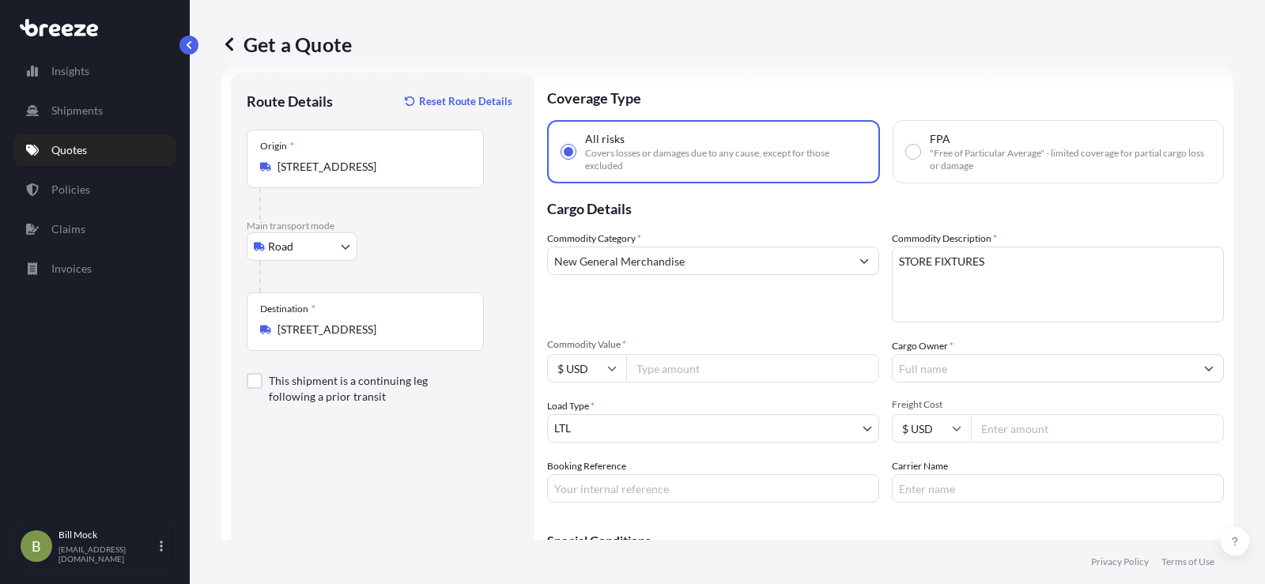
click at [686, 378] on input "Commodity Value *" at bounding box center [752, 368] width 253 height 28
type input "1822.51"
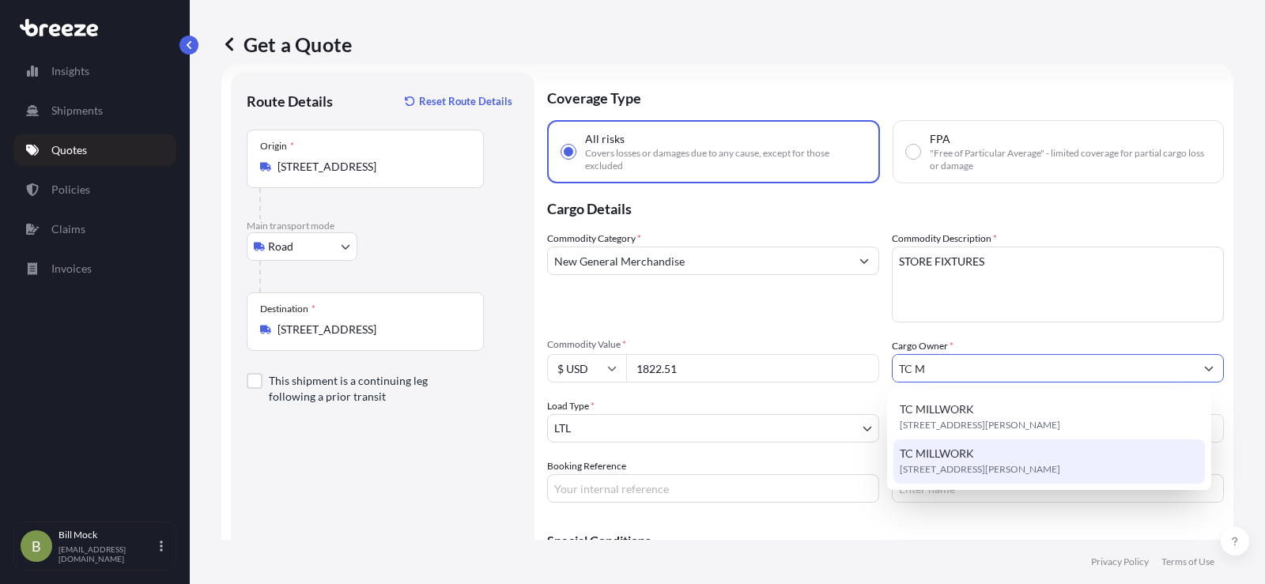
click at [985, 452] on div "TC MILLWORK [STREET_ADDRESS][PERSON_NAME]" at bounding box center [1050, 462] width 312 height 44
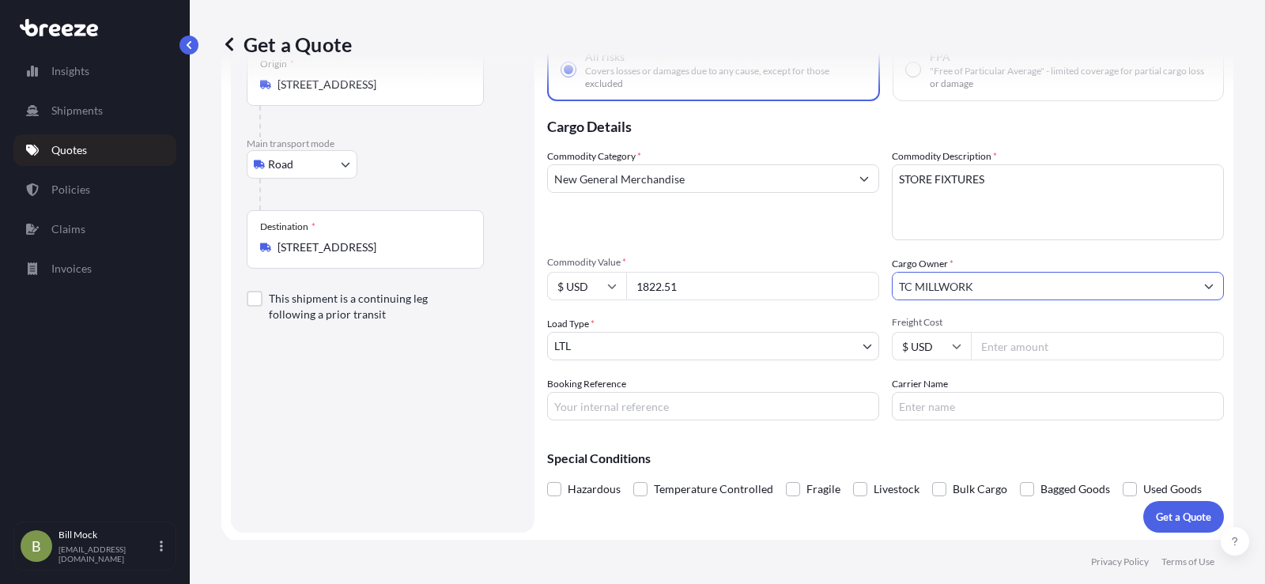
scroll to position [110, 0]
type input "TC MILLWORK"
click at [656, 398] on input "Booking Reference" at bounding box center [713, 404] width 332 height 28
type input "487236"
type input "TOP DAWG/[PERSON_NAME] TRUCKING"
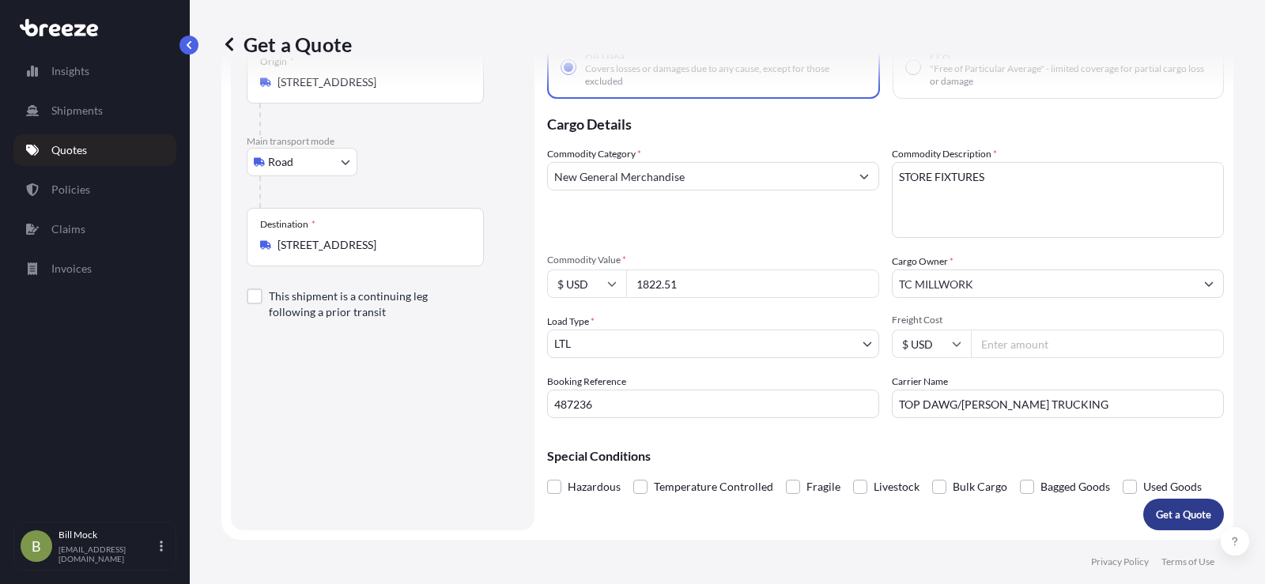
click at [1164, 512] on p "Get a Quote" at bounding box center [1183, 515] width 55 height 16
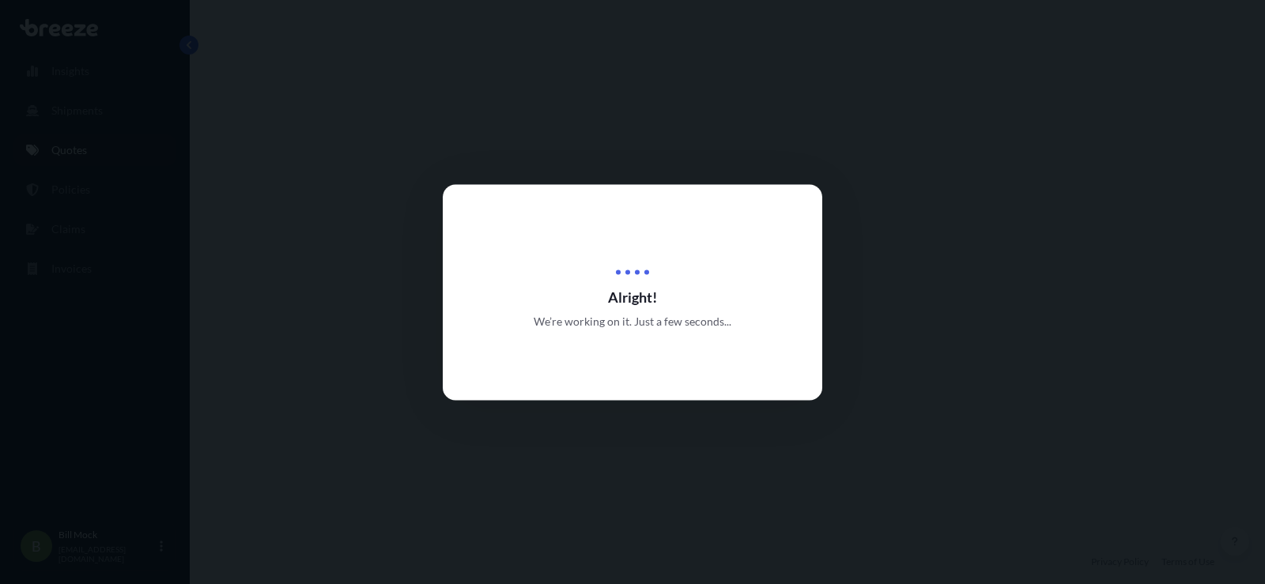
select select "Road"
select select "1"
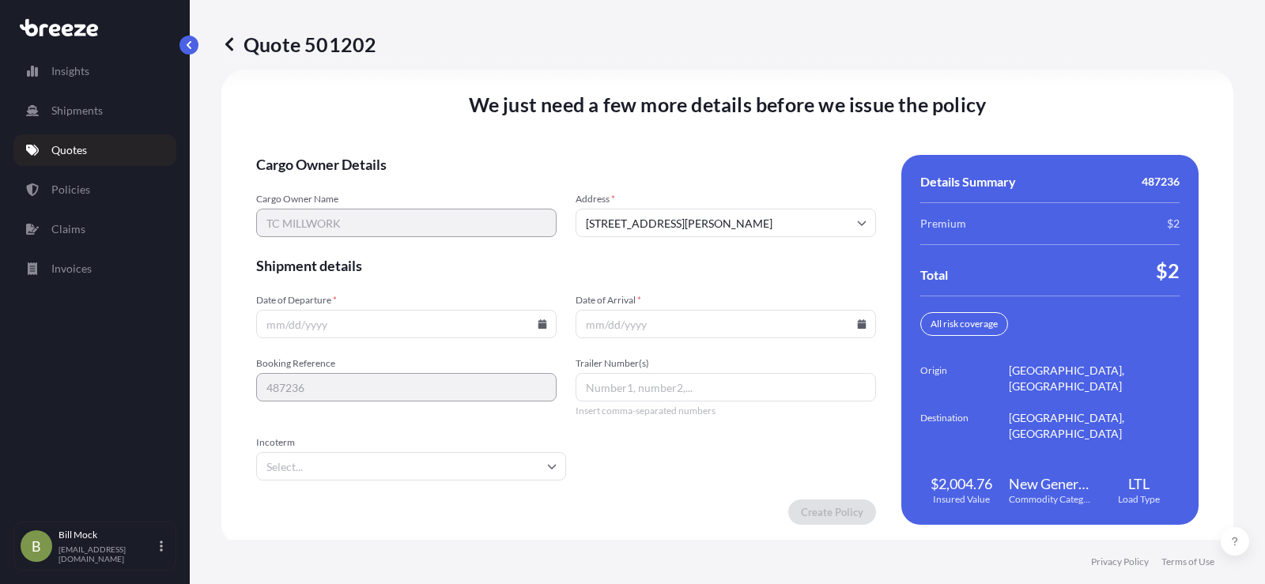
scroll to position [2186, 0]
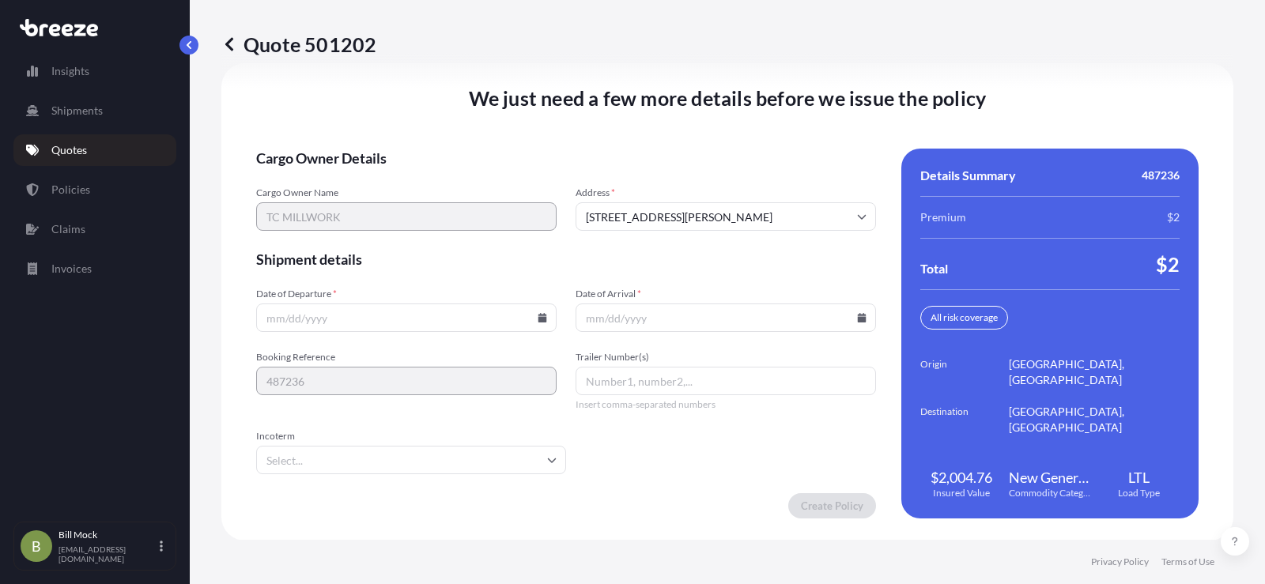
click at [539, 316] on icon at bounding box center [543, 317] width 9 height 9
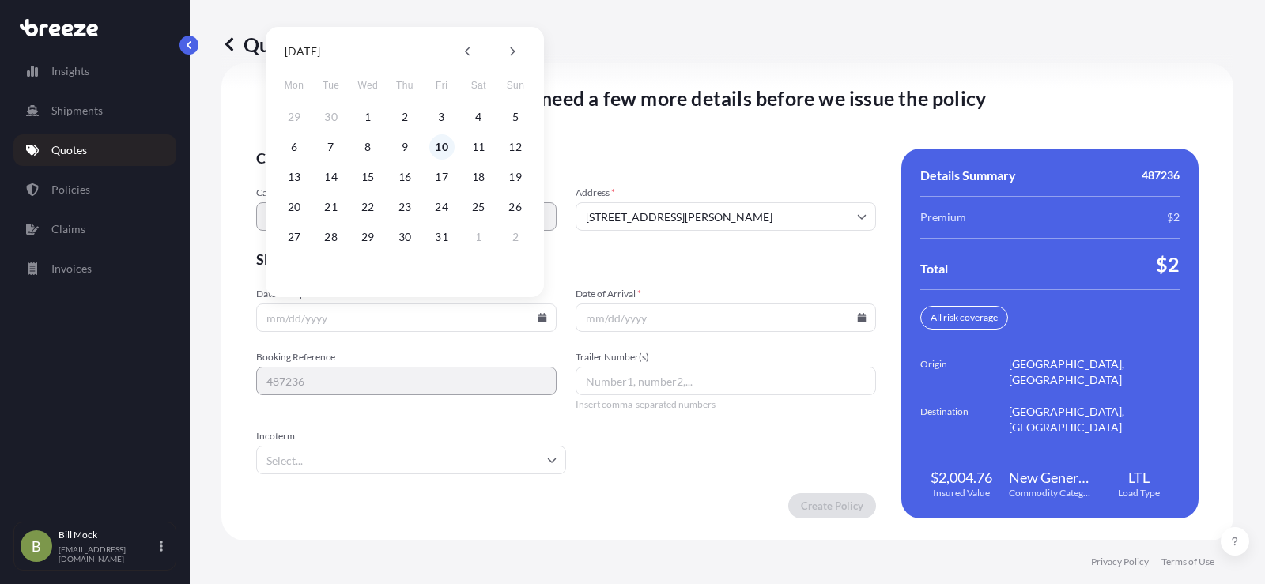
click at [438, 147] on button "10" at bounding box center [441, 146] width 25 height 25
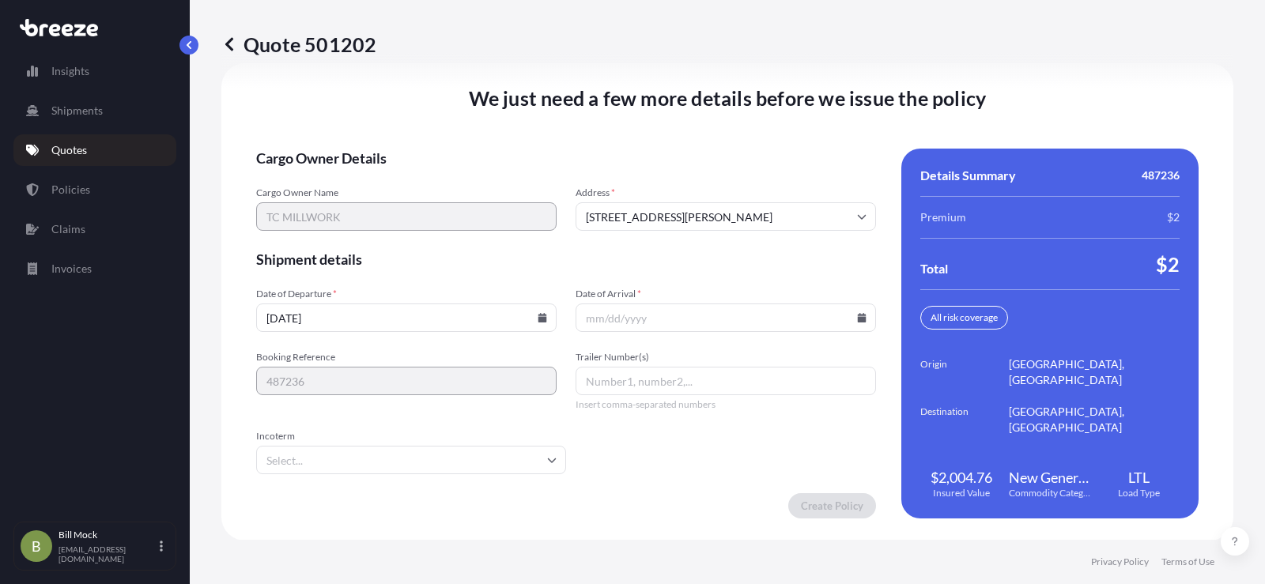
type input "[DATE]"
click at [854, 323] on input "Date of Arrival *" at bounding box center [726, 318] width 300 height 28
click at [858, 321] on icon at bounding box center [862, 317] width 9 height 9
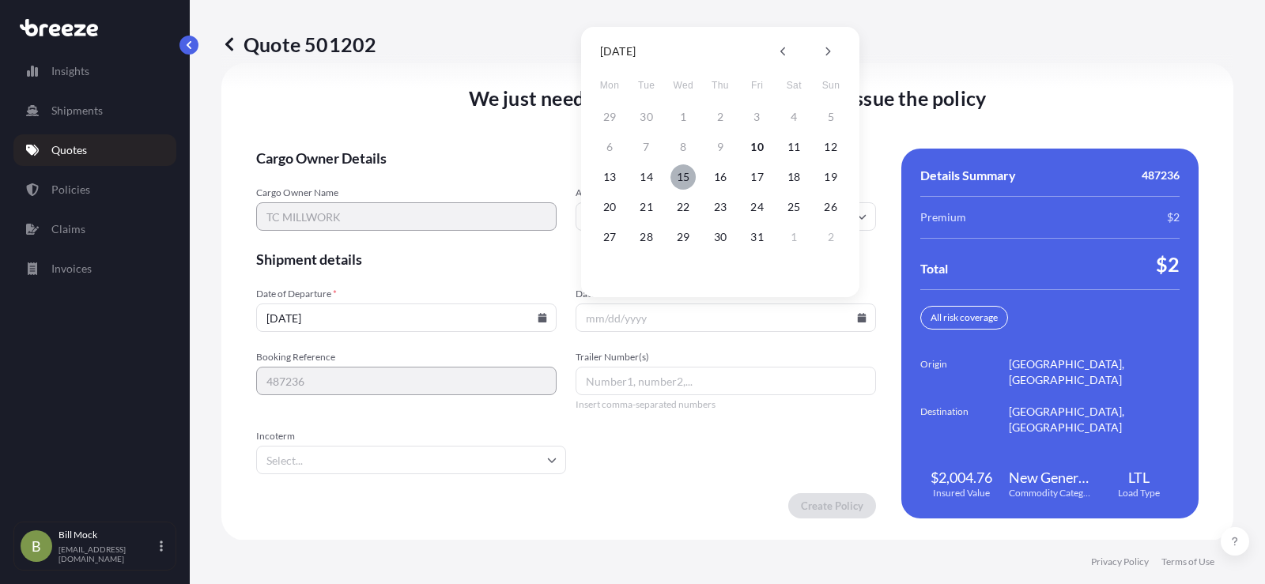
click at [686, 177] on button "15" at bounding box center [683, 176] width 25 height 25
type input "[DATE]"
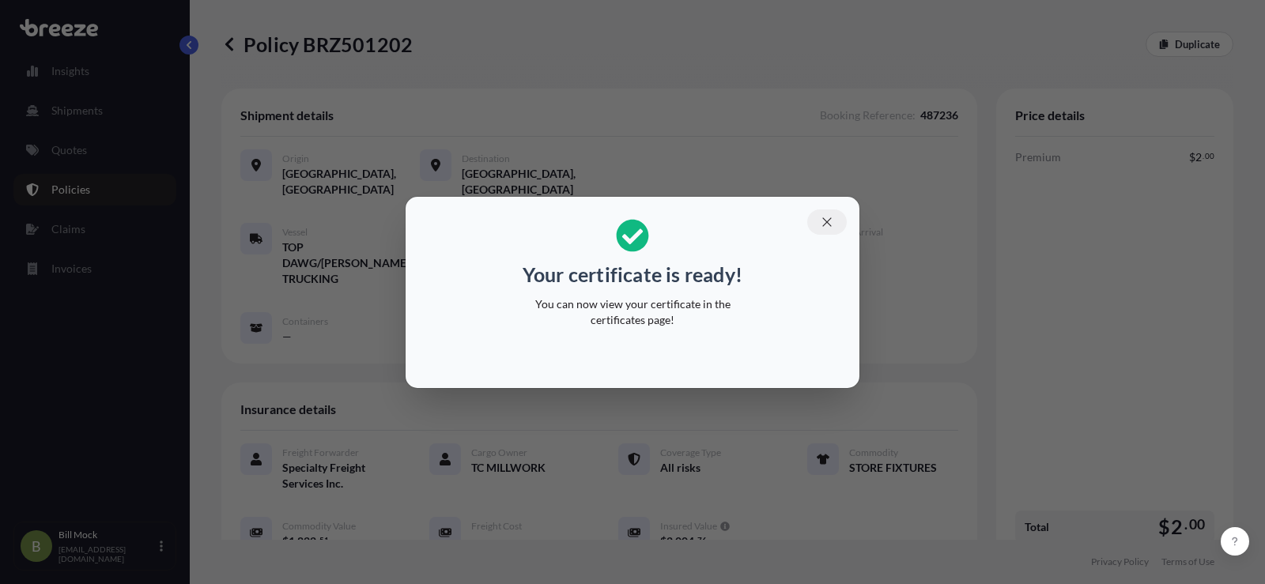
click at [818, 217] on button "button" at bounding box center [827, 222] width 40 height 25
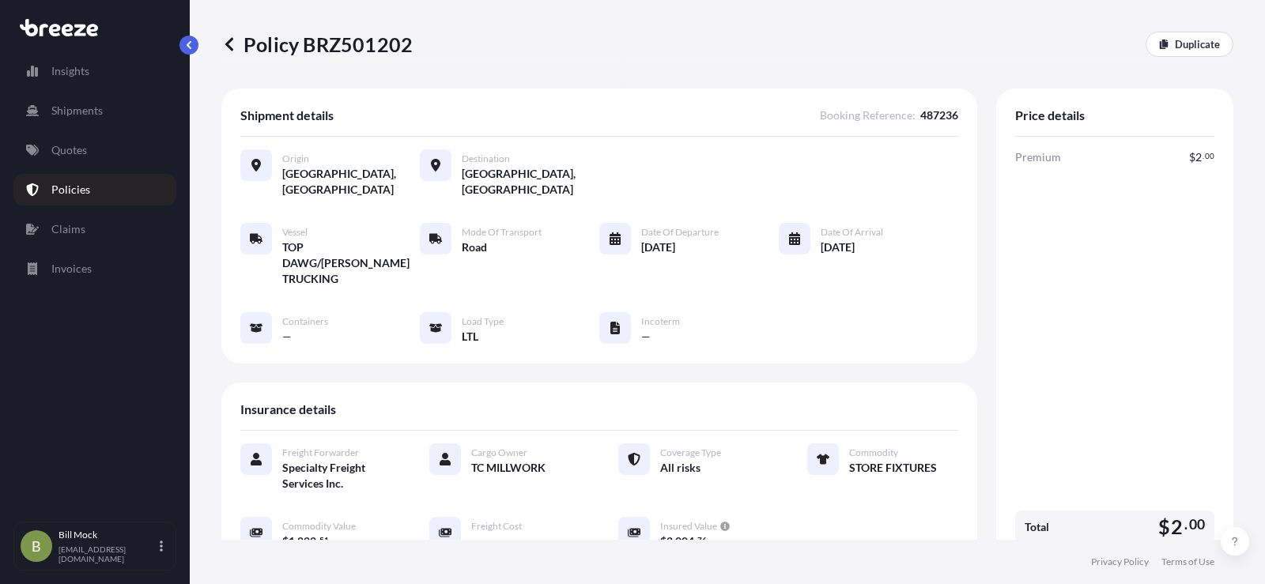
click at [321, 44] on p "Policy BRZ501202" at bounding box center [316, 44] width 191 height 25
copy p "BRZ501202"
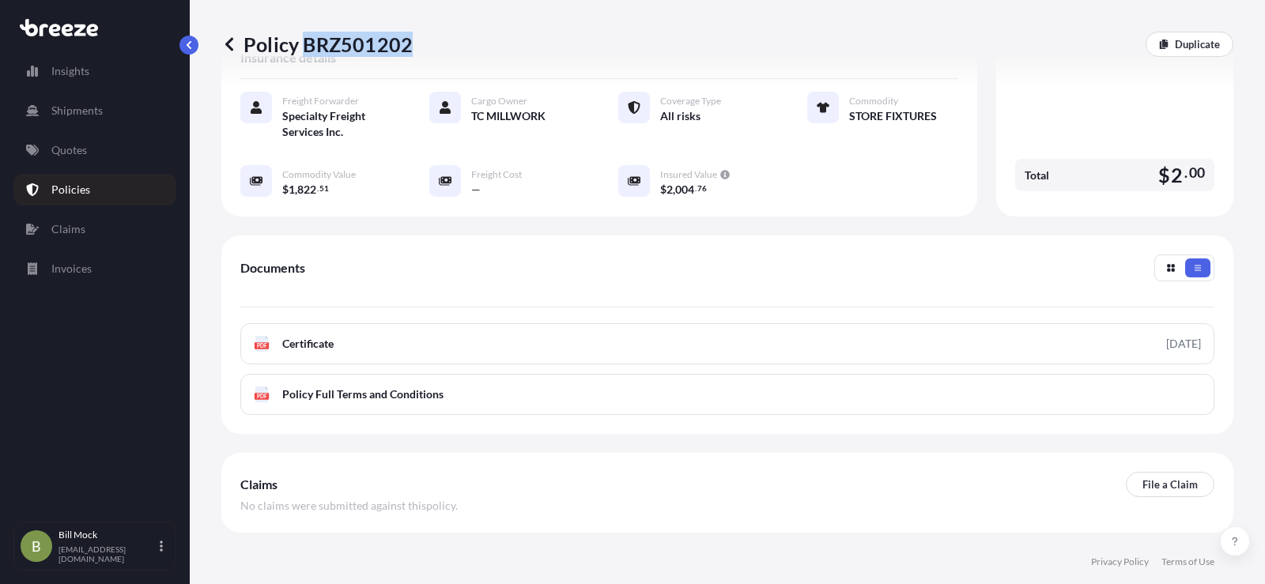
scroll to position [383, 0]
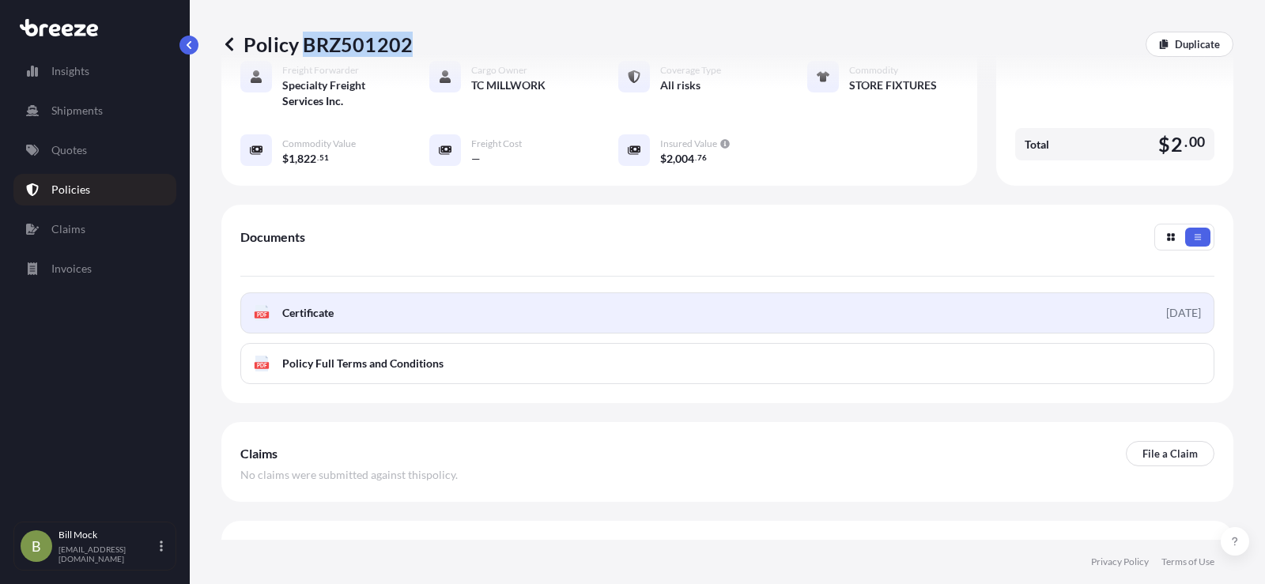
click at [323, 305] on span "Certificate" at bounding box center [307, 313] width 51 height 16
